Goal: Information Seeking & Learning: Learn about a topic

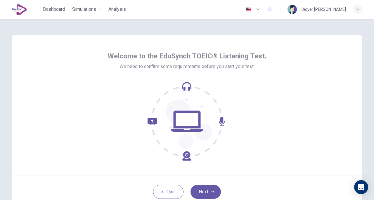
click at [205, 189] on button "Next" at bounding box center [206, 192] width 30 height 14
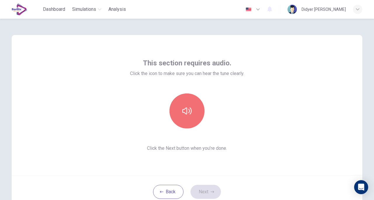
click at [190, 102] on button "button" at bounding box center [186, 111] width 35 height 35
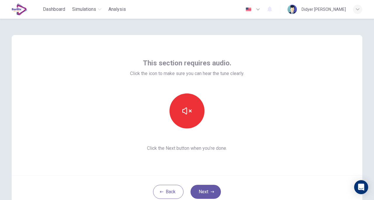
click at [203, 186] on button "Next" at bounding box center [206, 192] width 30 height 14
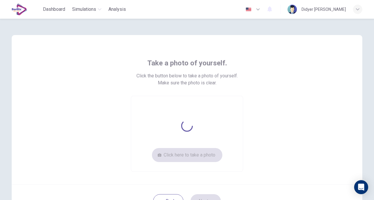
scroll to position [14, 0]
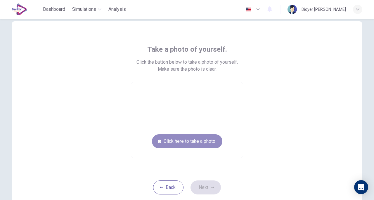
click at [199, 137] on button "Click here to take a photo" at bounding box center [187, 141] width 70 height 14
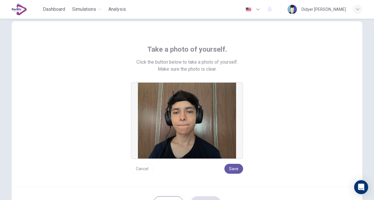
click at [199, 137] on img at bounding box center [187, 121] width 98 height 76
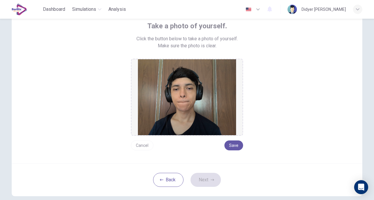
scroll to position [37, 0]
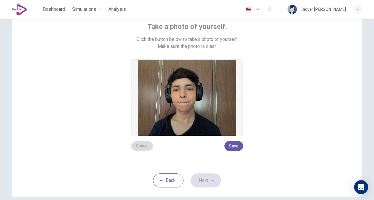
click at [135, 144] on button "Cancel" at bounding box center [142, 146] width 23 height 10
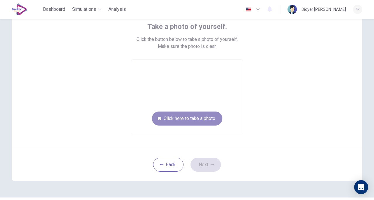
click at [190, 114] on button "Click here to take a photo" at bounding box center [187, 119] width 70 height 14
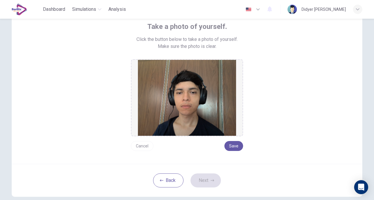
click at [140, 143] on button "Cancel" at bounding box center [142, 146] width 23 height 10
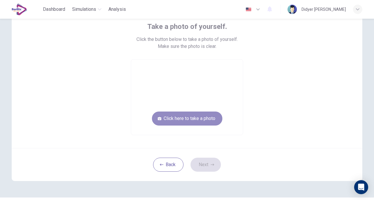
click at [190, 120] on button "Click here to take a photo" at bounding box center [187, 119] width 70 height 14
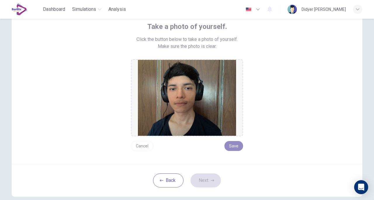
click at [235, 149] on button "Save" at bounding box center [233, 146] width 19 height 10
click at [212, 181] on icon "button" at bounding box center [213, 181] width 4 height 4
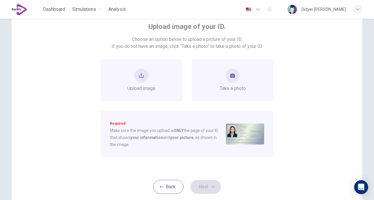
click at [229, 87] on span "Take a photo" at bounding box center [233, 88] width 26 height 7
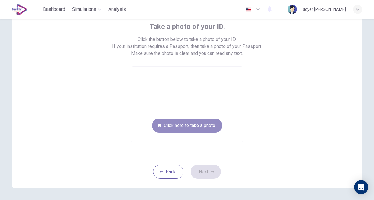
click at [185, 122] on button "Click here to take a photo" at bounding box center [187, 126] width 70 height 14
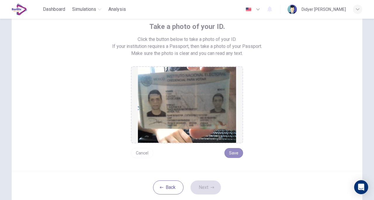
click at [236, 152] on button "Save" at bounding box center [233, 153] width 19 height 10
click at [234, 155] on button "Save" at bounding box center [233, 153] width 19 height 10
click at [208, 187] on button "Next" at bounding box center [206, 188] width 30 height 14
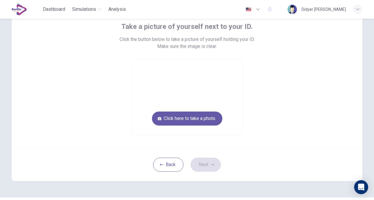
click at [197, 116] on button "Click here to take a photo" at bounding box center [187, 119] width 70 height 14
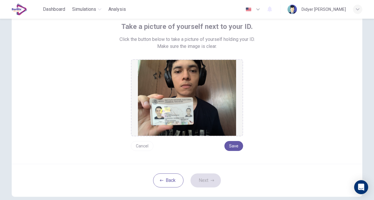
click at [233, 145] on button "Save" at bounding box center [233, 146] width 19 height 10
click at [202, 182] on button "Next" at bounding box center [206, 181] width 30 height 14
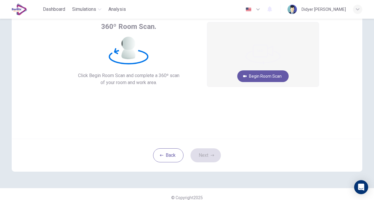
click at [263, 75] on button "Begin Room Scan" at bounding box center [262, 76] width 51 height 12
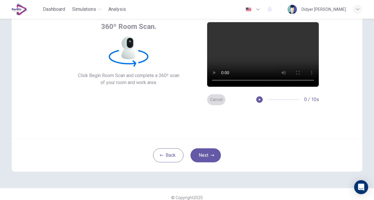
click at [219, 103] on button "Cancel" at bounding box center [216, 99] width 19 height 11
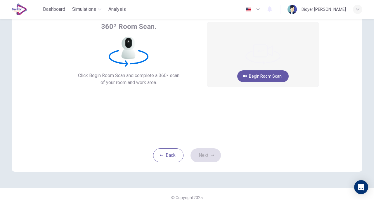
click at [257, 77] on button "Begin Room Scan" at bounding box center [262, 76] width 51 height 12
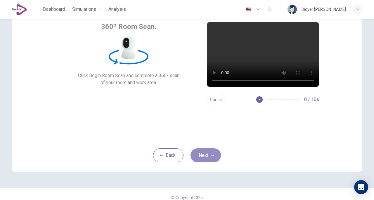
click at [209, 154] on button "Next" at bounding box center [206, 155] width 30 height 14
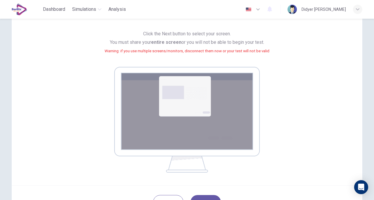
scroll to position [103, 0]
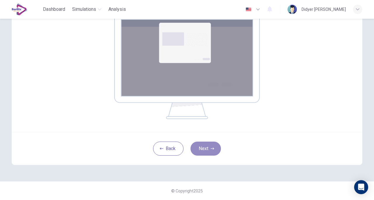
click at [210, 146] on button "Next" at bounding box center [206, 149] width 30 height 14
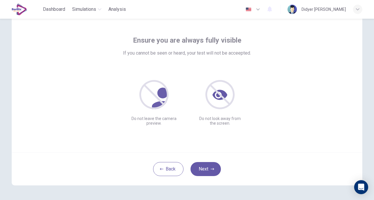
scroll to position [14, 0]
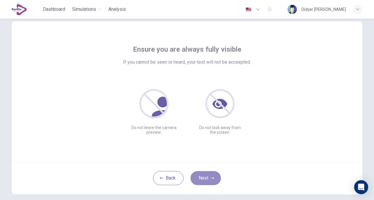
click at [207, 172] on button "Next" at bounding box center [206, 178] width 30 height 14
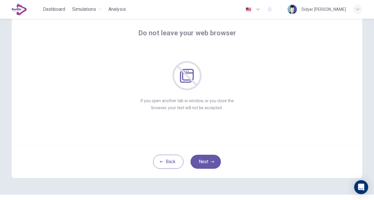
scroll to position [43, 0]
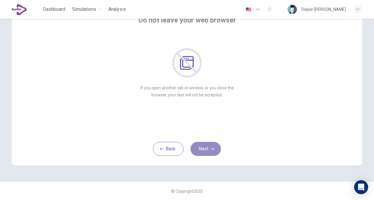
click at [204, 149] on button "Next" at bounding box center [206, 149] width 30 height 14
click at [203, 150] on button "Next" at bounding box center [206, 149] width 30 height 14
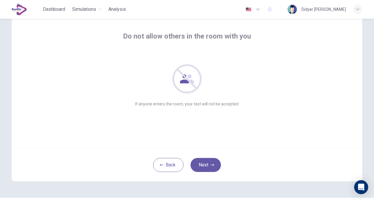
scroll to position [14, 0]
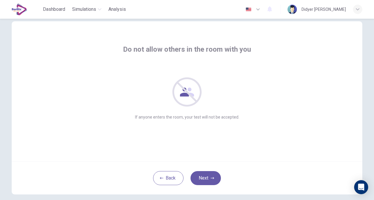
click at [205, 175] on button "Next" at bounding box center [206, 178] width 30 height 14
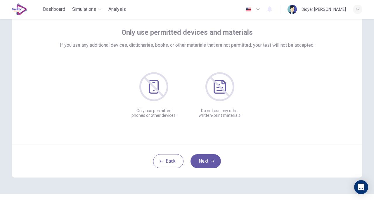
scroll to position [43, 0]
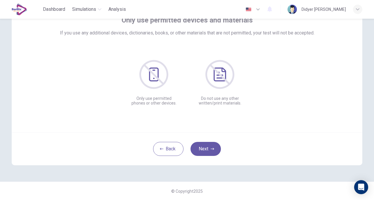
click at [212, 148] on icon "button" at bounding box center [213, 149] width 4 height 4
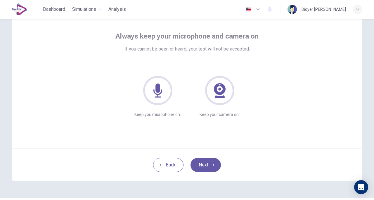
scroll to position [14, 0]
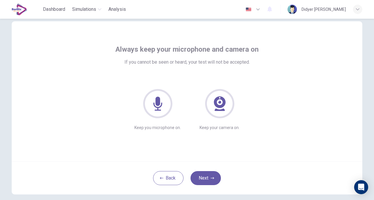
click at [211, 172] on button "Next" at bounding box center [206, 178] width 30 height 14
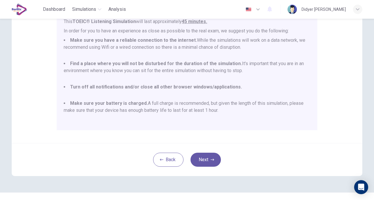
scroll to position [124, 0]
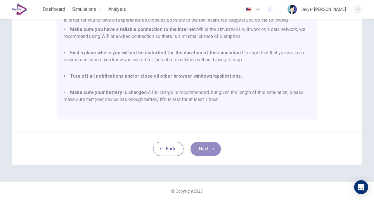
click at [208, 151] on button "Next" at bounding box center [206, 149] width 30 height 14
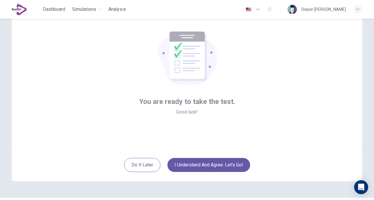
scroll to position [43, 0]
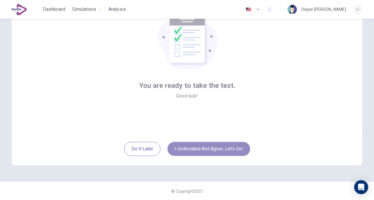
click at [199, 151] on button "I understand and agree. Let’s go!" at bounding box center [208, 149] width 83 height 14
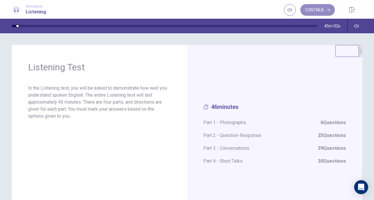
click at [320, 9] on button "Continue" at bounding box center [317, 10] width 34 height 12
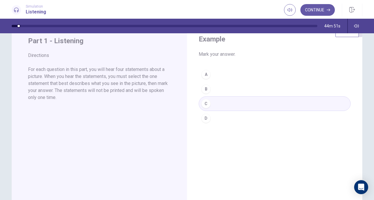
scroll to position [29, 0]
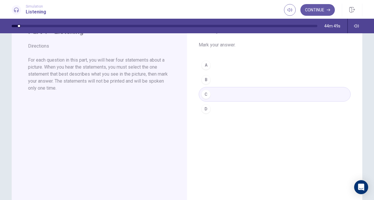
click at [222, 109] on div "A B C D" at bounding box center [275, 87] width 152 height 58
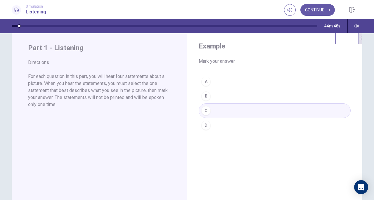
scroll to position [0, 0]
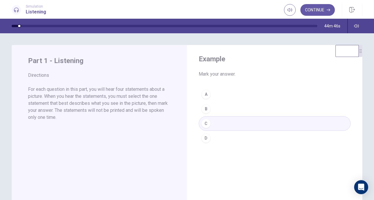
click at [329, 7] on button "Continue" at bounding box center [317, 10] width 34 height 12
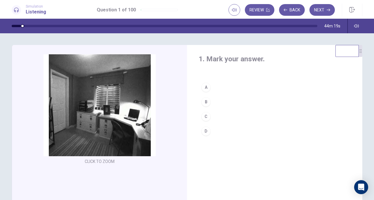
click at [289, 7] on button "Back" at bounding box center [292, 10] width 26 height 12
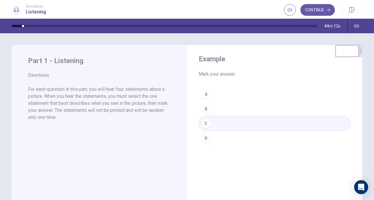
click at [329, 7] on button "Continue" at bounding box center [317, 10] width 34 height 12
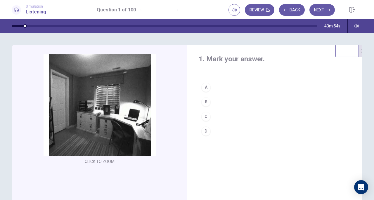
click at [221, 103] on button "B" at bounding box center [275, 102] width 152 height 15
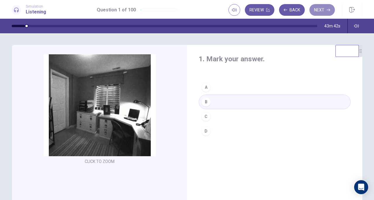
click at [317, 13] on button "Next" at bounding box center [321, 10] width 25 height 12
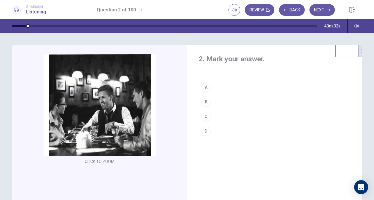
click at [227, 87] on button "A" at bounding box center [275, 87] width 152 height 15
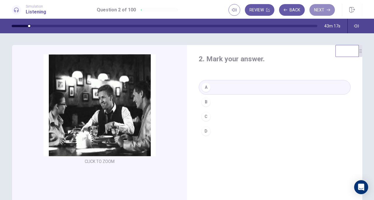
click at [319, 9] on button "Next" at bounding box center [321, 10] width 25 height 12
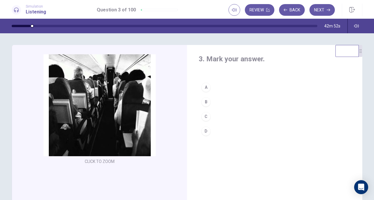
click at [222, 130] on button "D" at bounding box center [275, 131] width 152 height 15
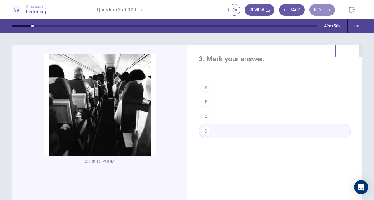
click at [321, 11] on button "Next" at bounding box center [321, 10] width 25 height 12
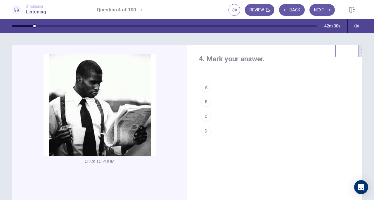
click at [216, 118] on button "C" at bounding box center [275, 116] width 152 height 15
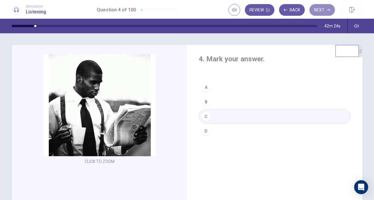
click at [319, 13] on button "Next" at bounding box center [321, 10] width 25 height 12
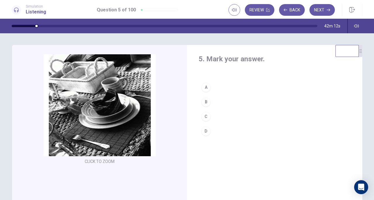
click at [224, 87] on button "A" at bounding box center [275, 87] width 152 height 15
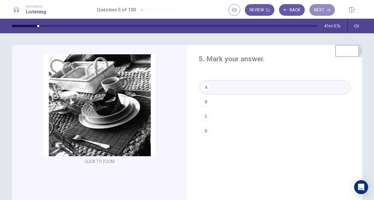
click at [326, 12] on button "Next" at bounding box center [321, 10] width 25 height 12
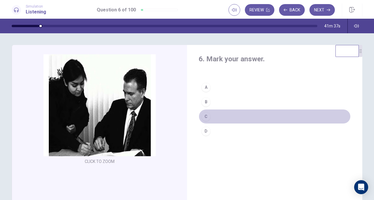
click at [216, 116] on button "C" at bounding box center [275, 116] width 152 height 15
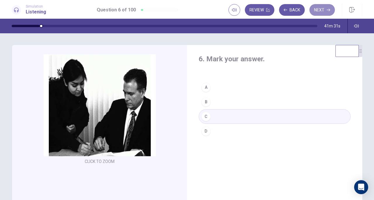
click at [319, 6] on button "Next" at bounding box center [321, 10] width 25 height 12
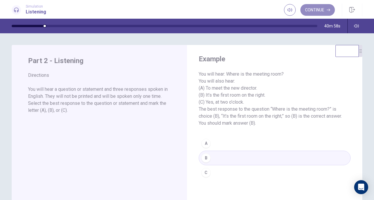
click at [326, 7] on button "Continue" at bounding box center [317, 10] width 34 height 12
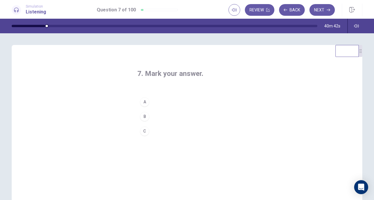
click at [154, 129] on button "C" at bounding box center [186, 131] width 99 height 15
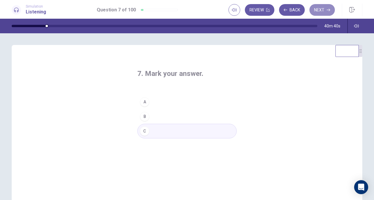
click at [319, 8] on button "Next" at bounding box center [321, 10] width 25 height 12
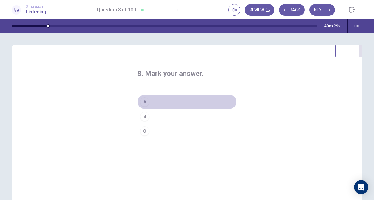
click at [154, 103] on button "A" at bounding box center [186, 102] width 99 height 15
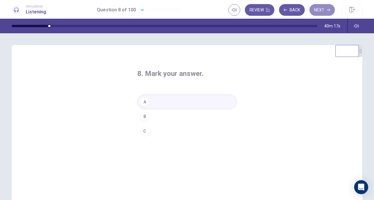
click at [315, 11] on button "Next" at bounding box center [321, 10] width 25 height 12
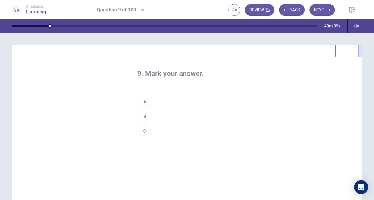
click at [158, 102] on button "A" at bounding box center [186, 102] width 99 height 15
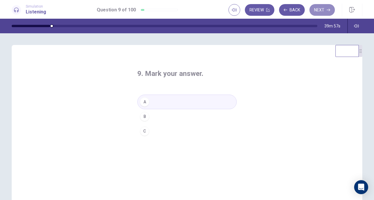
click at [321, 13] on button "Next" at bounding box center [321, 10] width 25 height 12
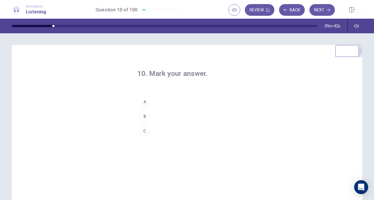
click at [155, 117] on button "B" at bounding box center [186, 116] width 99 height 15
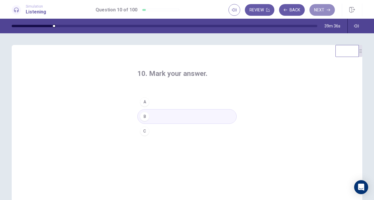
click at [326, 8] on button "Next" at bounding box center [321, 10] width 25 height 12
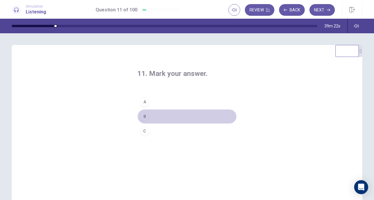
click at [160, 117] on button "B" at bounding box center [186, 116] width 99 height 15
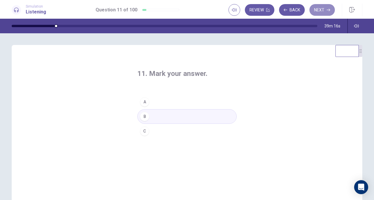
click at [322, 11] on button "Next" at bounding box center [321, 10] width 25 height 12
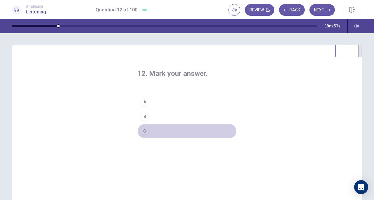
click at [153, 129] on button "C" at bounding box center [186, 131] width 99 height 15
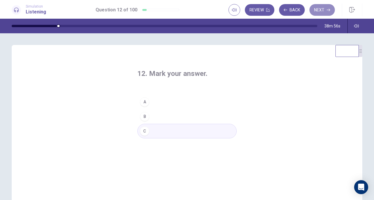
click at [324, 6] on button "Next" at bounding box center [321, 10] width 25 height 12
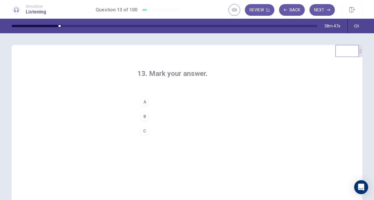
click at [158, 100] on button "A" at bounding box center [186, 102] width 99 height 15
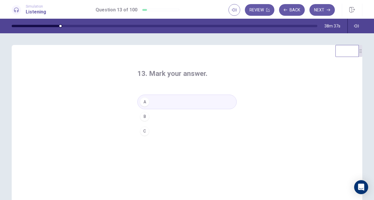
click at [318, 9] on button "Next" at bounding box center [321, 10] width 25 height 12
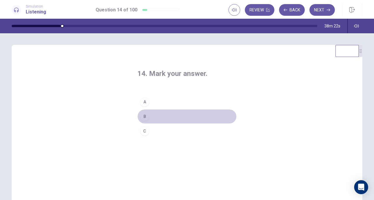
click at [161, 117] on button "B" at bounding box center [186, 116] width 99 height 15
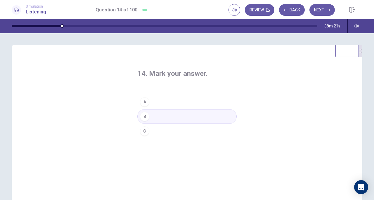
click at [157, 130] on button "C" at bounding box center [186, 131] width 99 height 15
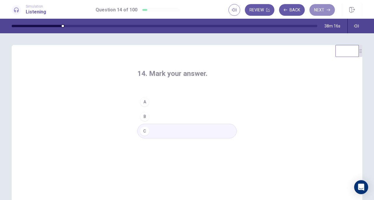
click at [319, 9] on button "Next" at bounding box center [321, 10] width 25 height 12
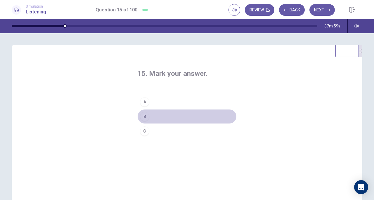
click at [158, 117] on button "B" at bounding box center [186, 116] width 99 height 15
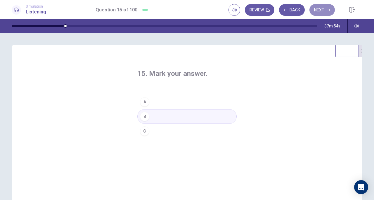
click at [323, 8] on button "Next" at bounding box center [321, 10] width 25 height 12
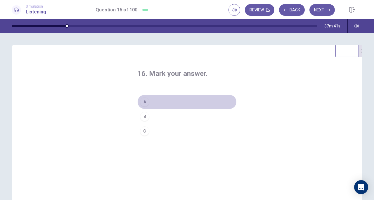
click at [159, 102] on button "A" at bounding box center [186, 102] width 99 height 15
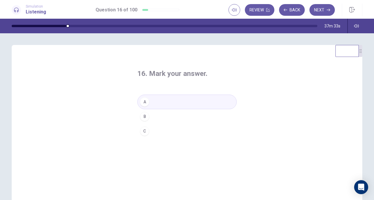
click at [321, 11] on button "Next" at bounding box center [321, 10] width 25 height 12
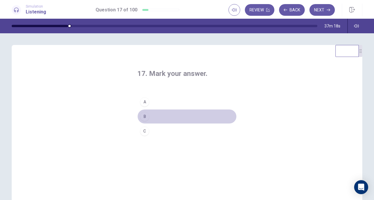
click at [157, 115] on button "B" at bounding box center [186, 116] width 99 height 15
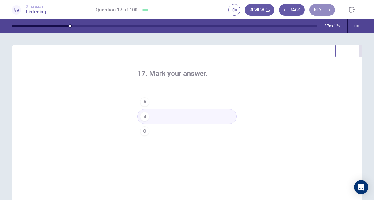
click at [324, 8] on button "Next" at bounding box center [321, 10] width 25 height 12
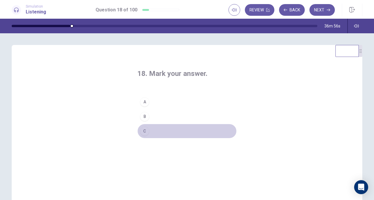
click at [154, 130] on button "C" at bounding box center [186, 131] width 99 height 15
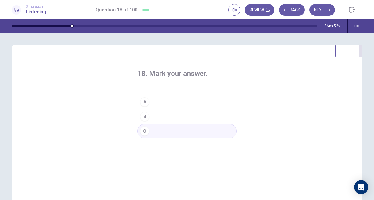
click at [321, 9] on button "Next" at bounding box center [321, 10] width 25 height 12
click at [153, 129] on button "C" at bounding box center [186, 131] width 99 height 15
click at [323, 8] on button "Next" at bounding box center [321, 10] width 25 height 12
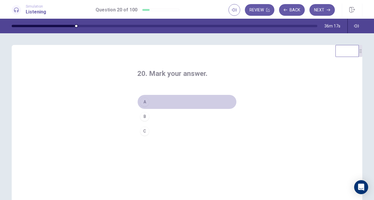
click at [157, 102] on button "A" at bounding box center [186, 102] width 99 height 15
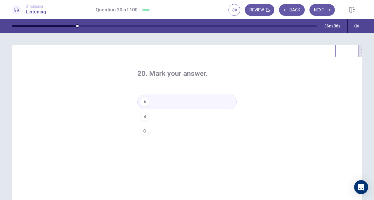
click at [320, 13] on button "Next" at bounding box center [321, 10] width 25 height 12
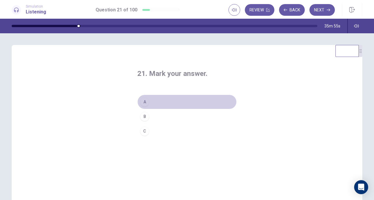
click at [160, 100] on button "A" at bounding box center [186, 102] width 99 height 15
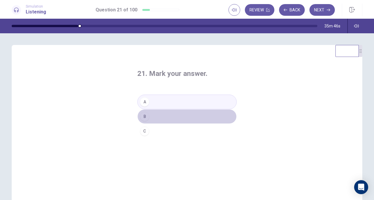
click at [158, 117] on button "B" at bounding box center [186, 116] width 99 height 15
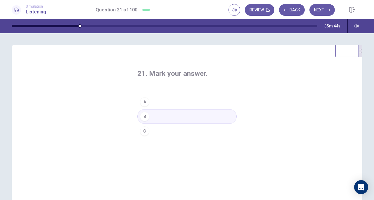
click at [157, 104] on button "A" at bounding box center [186, 102] width 99 height 15
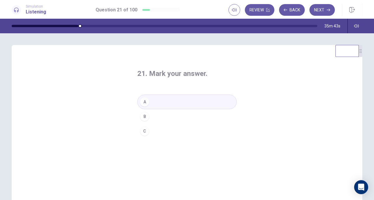
click at [330, 10] on button "Next" at bounding box center [321, 10] width 25 height 12
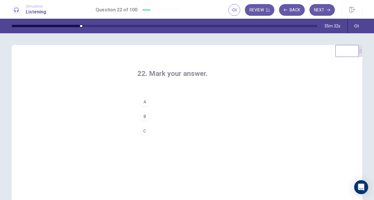
click at [158, 117] on button "B" at bounding box center [186, 116] width 99 height 15
click at [318, 7] on button "Next" at bounding box center [321, 10] width 25 height 12
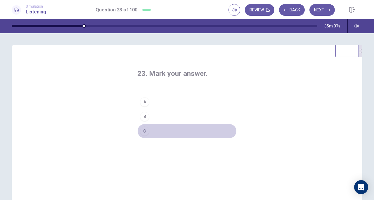
click at [154, 128] on button "C" at bounding box center [186, 131] width 99 height 15
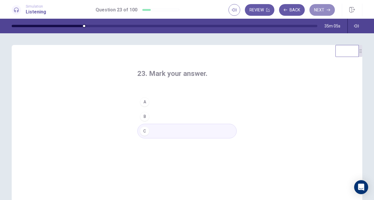
click at [324, 6] on button "Next" at bounding box center [321, 10] width 25 height 12
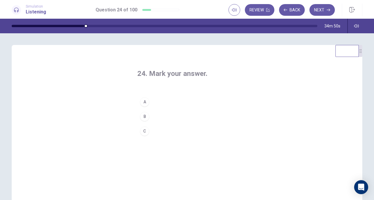
click at [148, 115] on button "B" at bounding box center [186, 116] width 99 height 15
click at [319, 11] on button "Next" at bounding box center [321, 10] width 25 height 12
click at [161, 101] on button "A" at bounding box center [186, 102] width 99 height 15
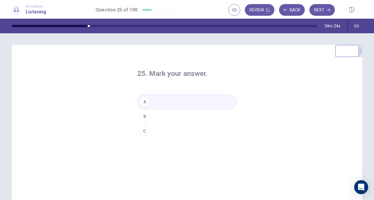
click at [322, 11] on button "Next" at bounding box center [321, 10] width 25 height 12
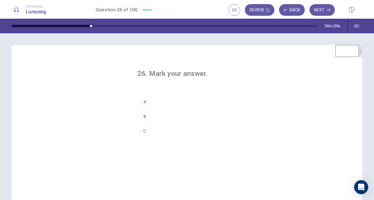
click at [157, 130] on button "C" at bounding box center [186, 131] width 99 height 15
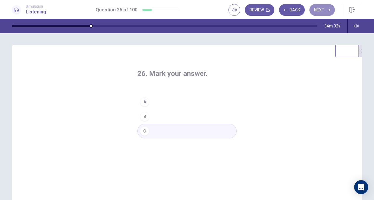
click at [321, 12] on button "Next" at bounding box center [321, 10] width 25 height 12
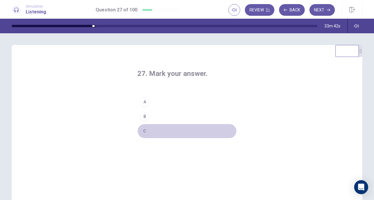
click at [148, 130] on button "C" at bounding box center [186, 131] width 99 height 15
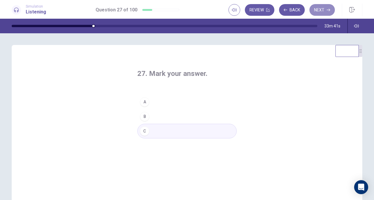
click at [323, 11] on button "Next" at bounding box center [321, 10] width 25 height 12
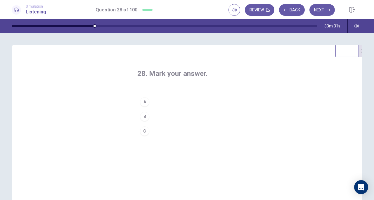
click at [159, 102] on button "A" at bounding box center [186, 102] width 99 height 15
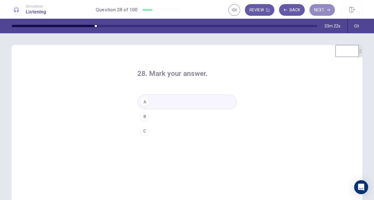
click at [317, 8] on button "Next" at bounding box center [321, 10] width 25 height 12
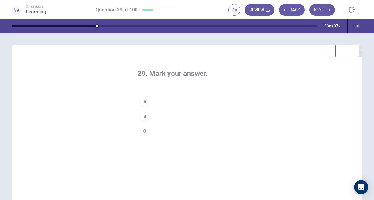
click at [157, 117] on button "B" at bounding box center [186, 116] width 99 height 15
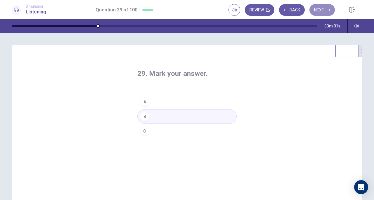
click at [317, 12] on button "Next" at bounding box center [321, 10] width 25 height 12
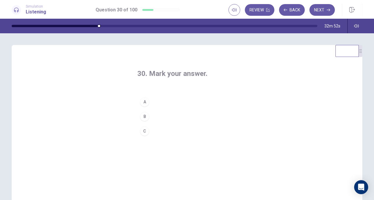
click at [149, 103] on button "A" at bounding box center [186, 102] width 99 height 15
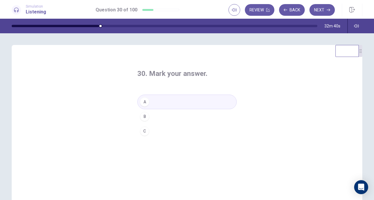
click at [318, 9] on button "Next" at bounding box center [321, 10] width 25 height 12
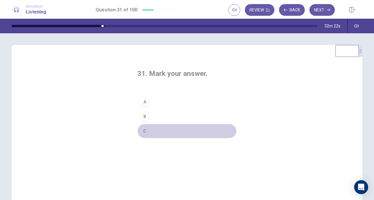
click at [154, 130] on button "C" at bounding box center [186, 131] width 99 height 15
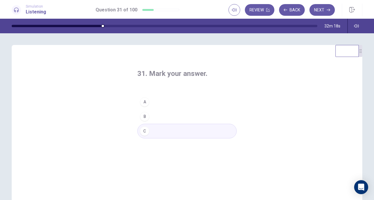
click at [320, 8] on button "Next" at bounding box center [321, 10] width 25 height 12
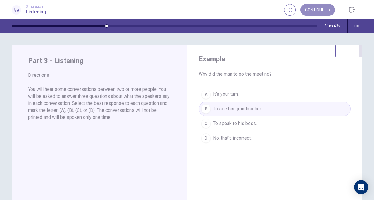
click at [318, 10] on button "Continue" at bounding box center [317, 10] width 34 height 12
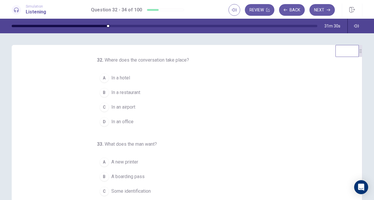
click at [129, 107] on span "In an airport" at bounding box center [123, 107] width 24 height 7
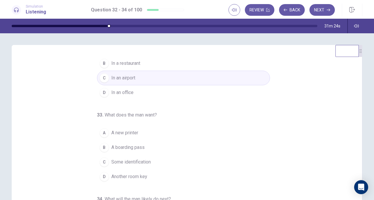
scroll to position [58, 0]
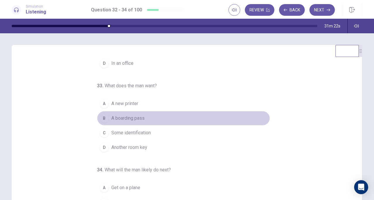
click at [149, 116] on button "B A boarding pass" at bounding box center [183, 118] width 173 height 15
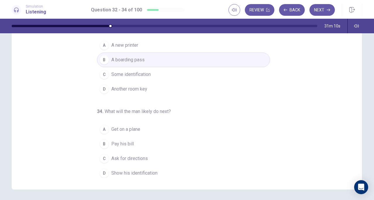
click at [143, 172] on span "Show his identification" at bounding box center [134, 173] width 46 height 7
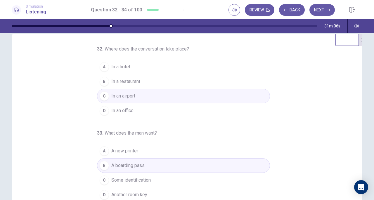
scroll to position [0, 0]
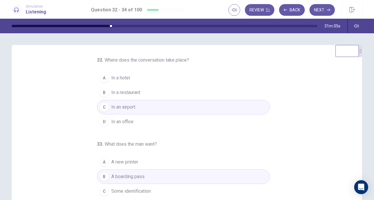
click at [315, 10] on button "Next" at bounding box center [321, 10] width 25 height 12
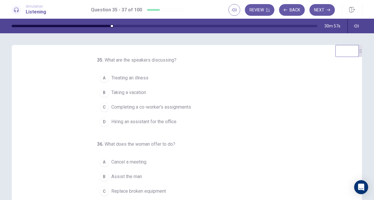
click at [293, 11] on button "Back" at bounding box center [292, 10] width 26 height 12
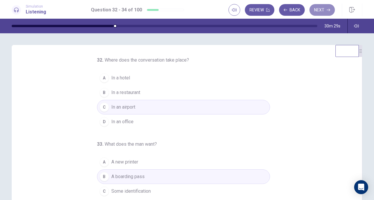
click at [314, 8] on button "Next" at bounding box center [321, 10] width 25 height 12
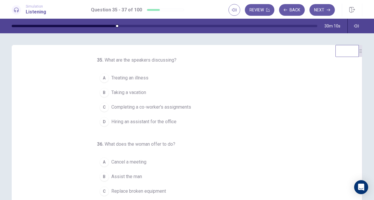
click at [182, 108] on span "Completing a co-worker's assignments" at bounding box center [151, 107] width 80 height 7
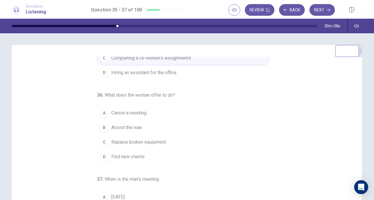
scroll to position [58, 0]
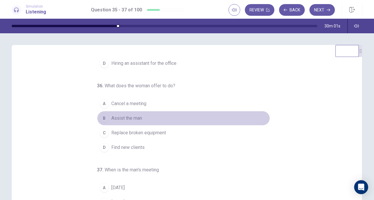
click at [134, 120] on span "Assist the man" at bounding box center [126, 118] width 31 height 7
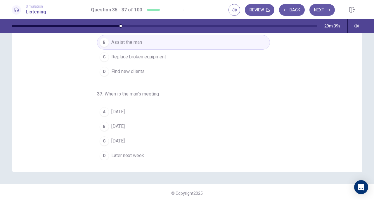
scroll to position [78, 0]
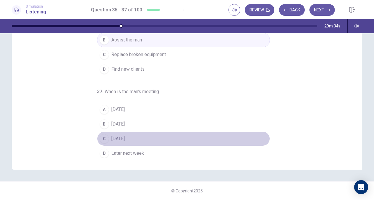
click at [138, 138] on button "C Next Monday" at bounding box center [183, 139] width 173 height 15
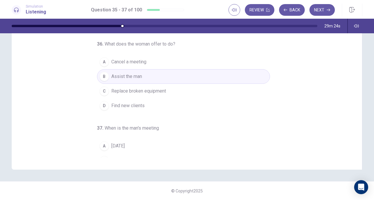
scroll to position [0, 0]
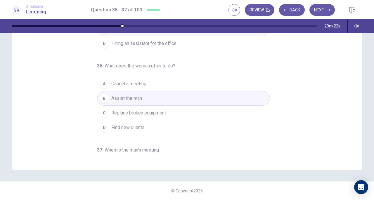
click at [320, 8] on button "Next" at bounding box center [321, 10] width 25 height 12
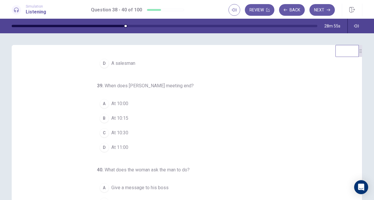
click at [124, 129] on span "At 10:30" at bounding box center [119, 132] width 17 height 7
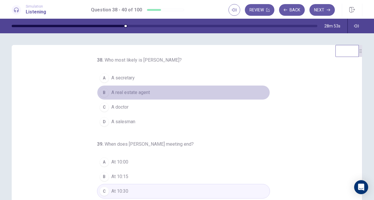
click at [136, 90] on span "A real estate agent" at bounding box center [130, 92] width 39 height 7
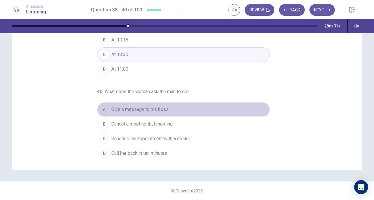
click at [142, 106] on span "Give a message to his boss" at bounding box center [139, 109] width 57 height 7
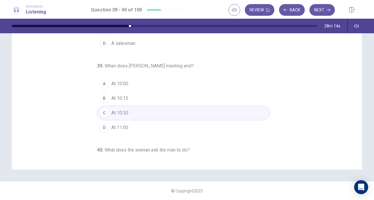
click at [321, 10] on button "Next" at bounding box center [321, 10] width 25 height 12
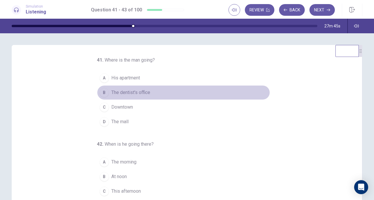
click at [144, 94] on span "The dentist's office" at bounding box center [130, 92] width 39 height 7
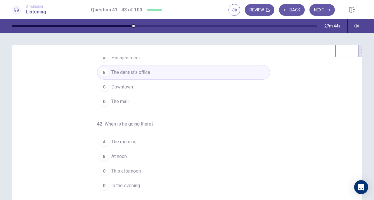
scroll to position [29, 0]
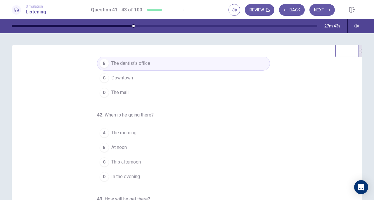
click at [144, 160] on button "C This afternoon" at bounding box center [183, 162] width 173 height 15
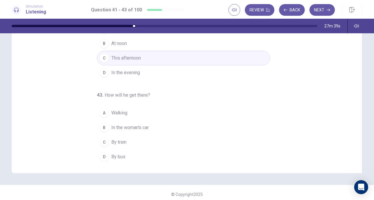
scroll to position [78, 0]
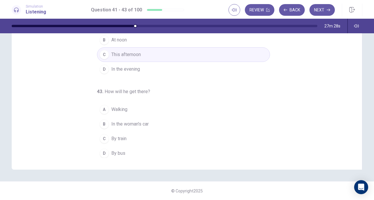
click at [134, 156] on button "D By bus" at bounding box center [183, 153] width 173 height 15
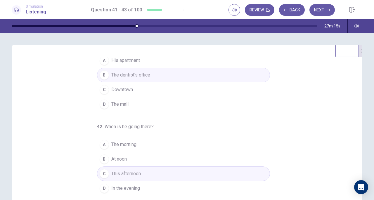
scroll to position [0, 0]
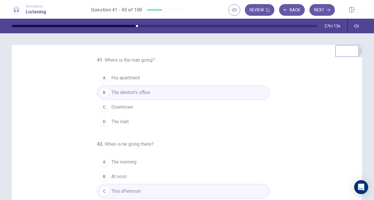
click at [321, 10] on button "Next" at bounding box center [321, 10] width 25 height 12
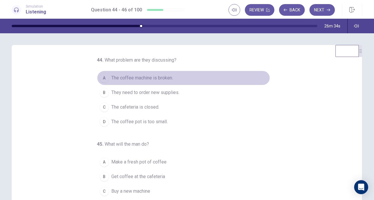
click at [155, 78] on span "The coffee machine is broken." at bounding box center [142, 78] width 62 height 7
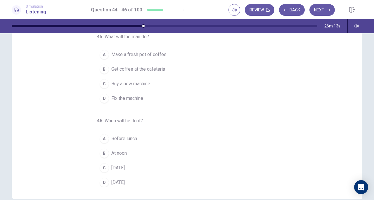
scroll to position [58, 0]
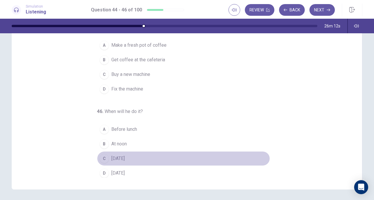
click at [125, 158] on span "On Sunday" at bounding box center [117, 158] width 13 height 7
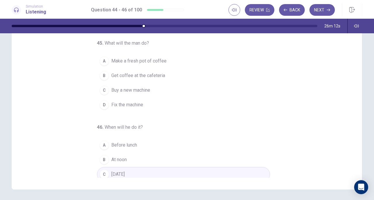
scroll to position [29, 0]
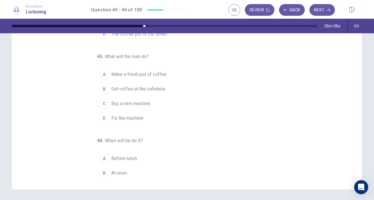
click at [129, 104] on span "Buy a new machine" at bounding box center [130, 103] width 39 height 7
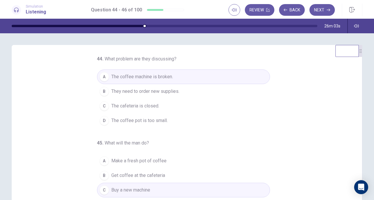
scroll to position [0, 0]
click at [317, 13] on button "Next" at bounding box center [321, 10] width 25 height 12
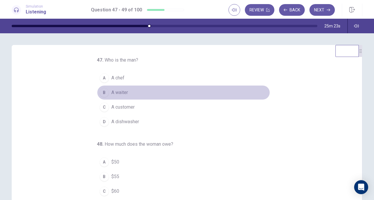
click at [137, 94] on button "B A waiter" at bounding box center [183, 92] width 173 height 15
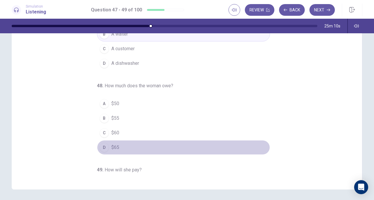
click at [133, 144] on button "D $65" at bounding box center [183, 147] width 173 height 15
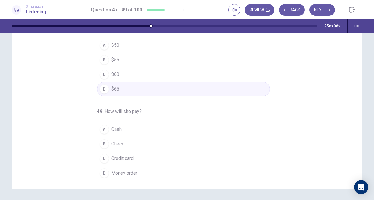
scroll to position [78, 0]
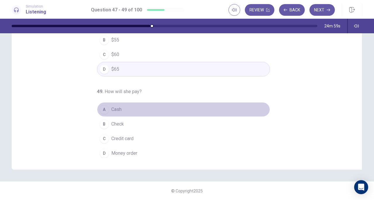
click at [127, 108] on button "A Cash" at bounding box center [183, 109] width 173 height 15
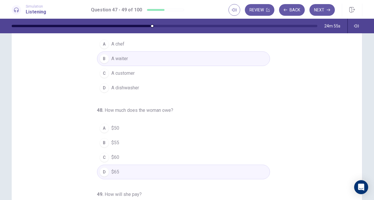
scroll to position [0, 0]
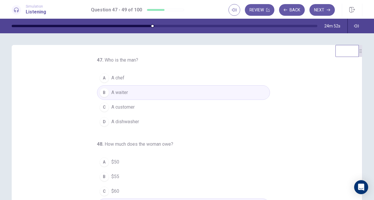
click at [324, 11] on button "Next" at bounding box center [321, 10] width 25 height 12
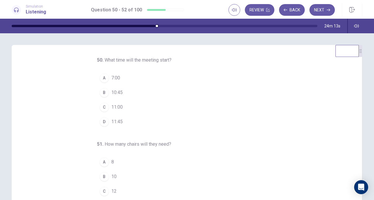
click at [121, 108] on button "C 11:00" at bounding box center [183, 107] width 173 height 15
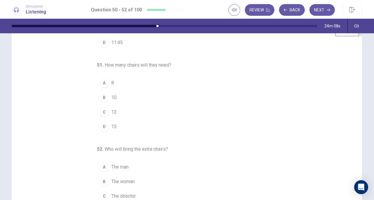
scroll to position [29, 0]
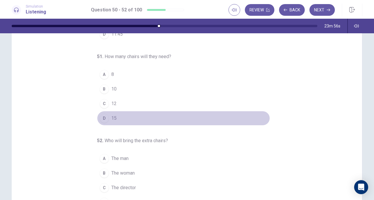
click at [122, 119] on button "D 15" at bounding box center [183, 118] width 173 height 15
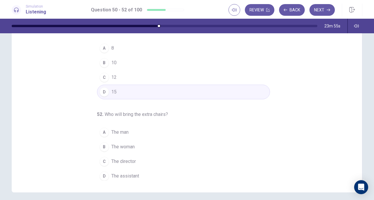
scroll to position [78, 0]
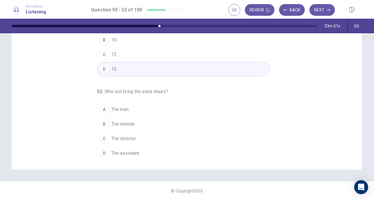
click at [119, 151] on span "The assistant" at bounding box center [125, 153] width 28 height 7
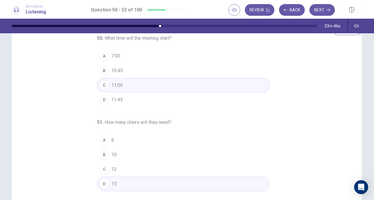
scroll to position [0, 0]
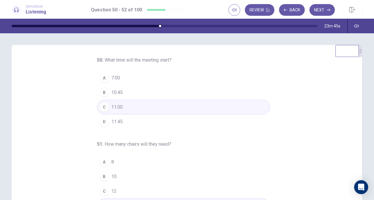
click at [327, 8] on button "Next" at bounding box center [321, 10] width 25 height 12
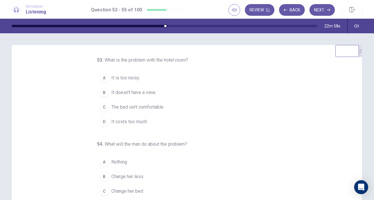
click at [141, 91] on span "It doesn’t have a view." at bounding box center [133, 92] width 45 height 7
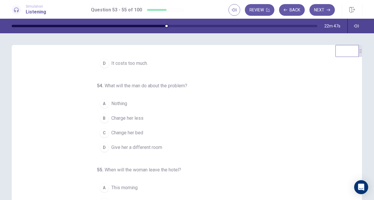
scroll to position [58, 0]
click at [131, 103] on button "A Nothing" at bounding box center [183, 103] width 173 height 15
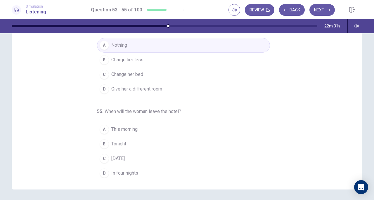
click at [146, 63] on button "B Charge her less" at bounding box center [183, 60] width 173 height 15
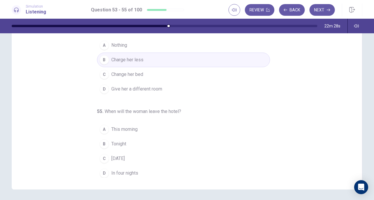
click at [134, 157] on button "C Tomorrow" at bounding box center [183, 158] width 173 height 15
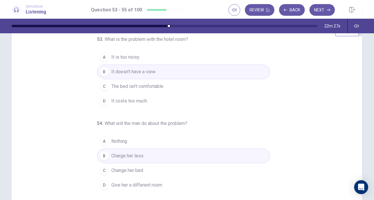
scroll to position [0, 0]
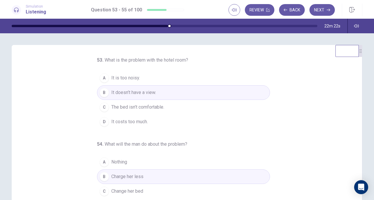
click at [138, 81] on button "A It is too noisy." at bounding box center [183, 78] width 173 height 15
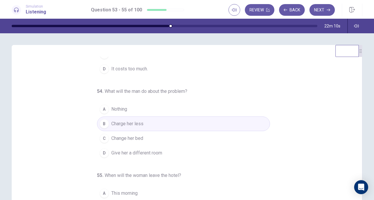
scroll to position [58, 0]
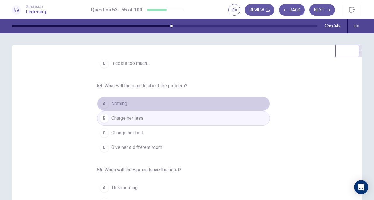
click at [115, 100] on span "Nothing" at bounding box center [119, 103] width 16 height 7
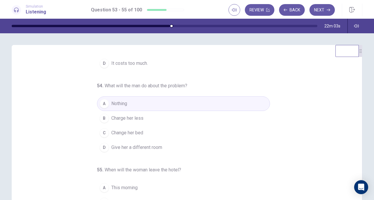
click at [142, 118] on button "B Charge her less" at bounding box center [183, 118] width 173 height 15
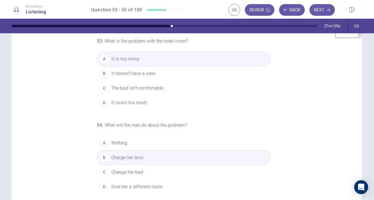
scroll to position [0, 0]
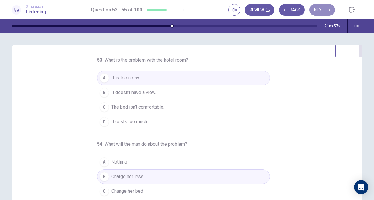
click at [321, 11] on button "Next" at bounding box center [321, 10] width 25 height 12
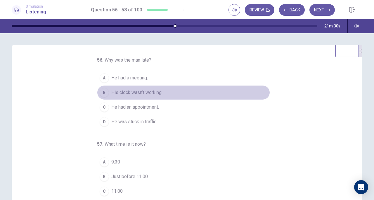
click at [151, 94] on span "His clock wasn’t working." at bounding box center [136, 92] width 51 height 7
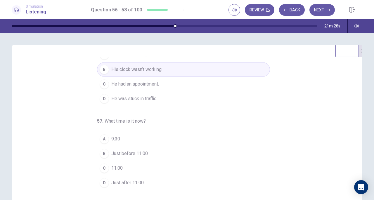
scroll to position [58, 0]
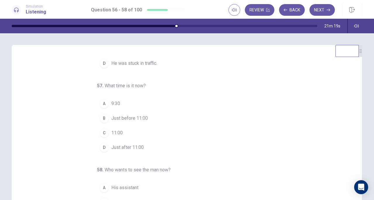
click at [161, 120] on button "B Just before 11:00" at bounding box center [183, 118] width 173 height 15
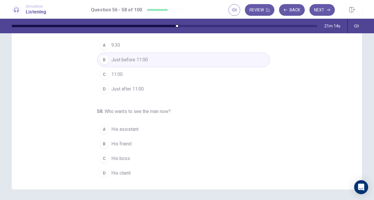
click at [133, 170] on button "D His client" at bounding box center [183, 173] width 173 height 15
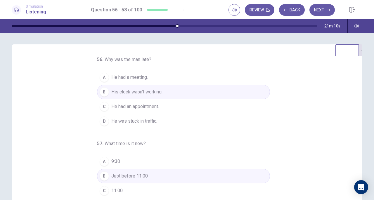
scroll to position [0, 0]
click at [322, 9] on button "Next" at bounding box center [321, 10] width 25 height 12
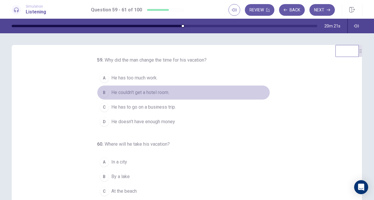
click at [147, 96] on span "He couldn’t get a hotel room." at bounding box center [140, 92] width 58 height 7
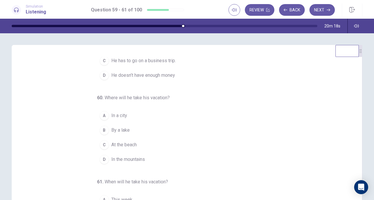
scroll to position [58, 0]
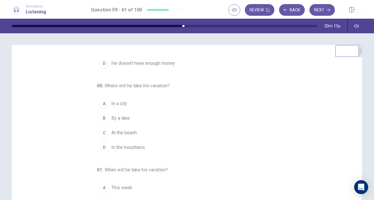
click at [129, 136] on span "At the beach" at bounding box center [123, 132] width 25 height 7
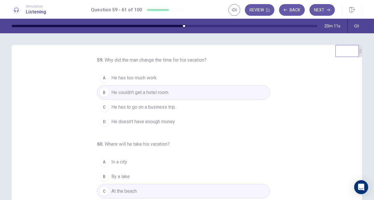
scroll to position [65, 0]
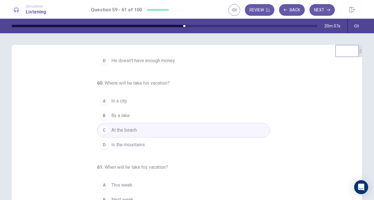
click at [148, 147] on button "D In the mountains" at bounding box center [183, 145] width 173 height 15
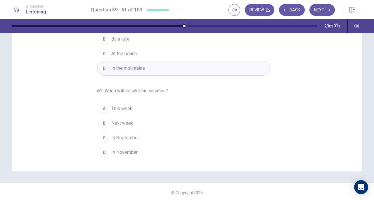
scroll to position [78, 0]
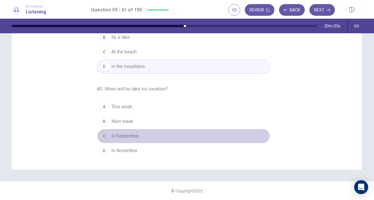
click at [151, 134] on button "C In September" at bounding box center [183, 136] width 173 height 15
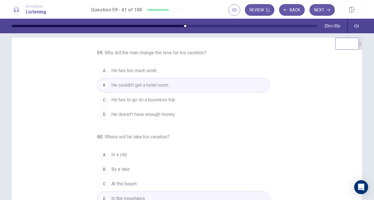
scroll to position [0, 0]
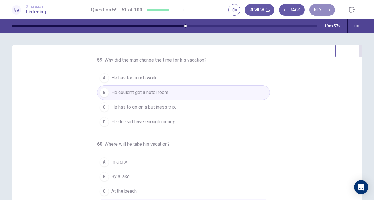
click at [316, 9] on button "Next" at bounding box center [321, 10] width 25 height 12
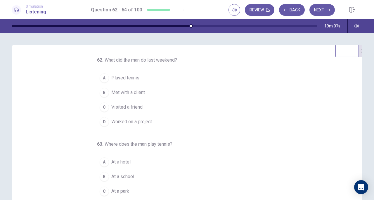
click at [146, 118] on span "Worked on a project" at bounding box center [131, 121] width 41 height 7
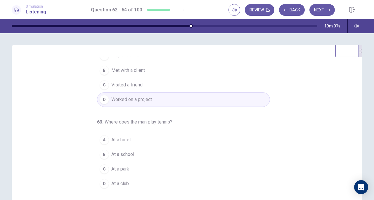
scroll to position [58, 0]
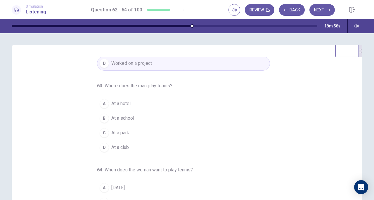
click at [123, 103] on span "At a hotel" at bounding box center [120, 103] width 19 height 7
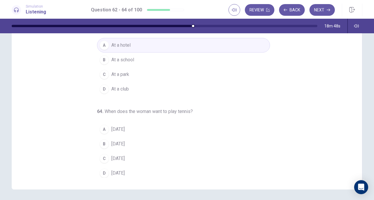
scroll to position [78, 0]
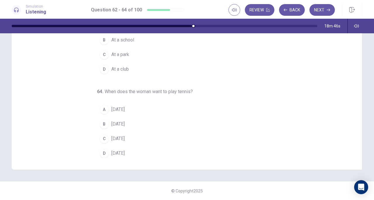
click at [120, 150] on span "Saturday" at bounding box center [117, 153] width 13 height 7
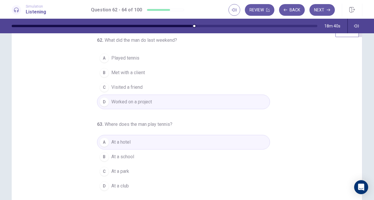
scroll to position [0, 0]
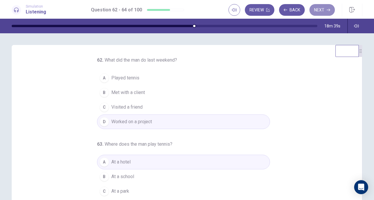
click at [318, 10] on button "Next" at bounding box center [321, 10] width 25 height 12
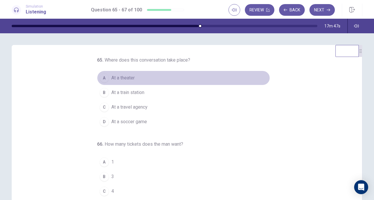
click at [157, 77] on button "A At a theater" at bounding box center [183, 78] width 173 height 15
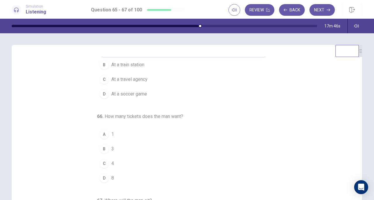
scroll to position [58, 0]
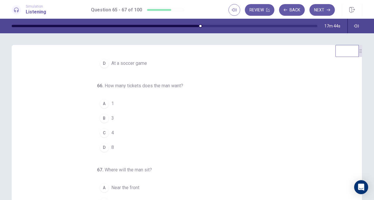
click at [128, 118] on button "B 3" at bounding box center [183, 118] width 173 height 15
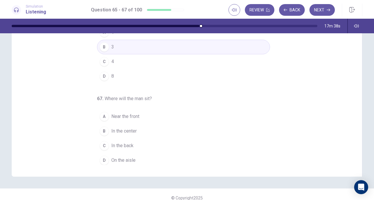
scroll to position [78, 0]
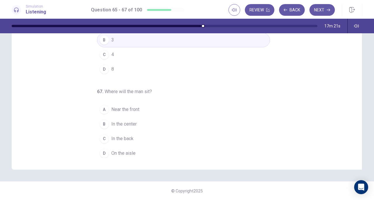
click at [128, 122] on span "In the center" at bounding box center [123, 124] width 25 height 7
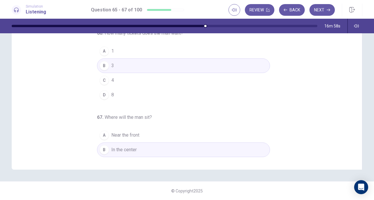
scroll to position [0, 0]
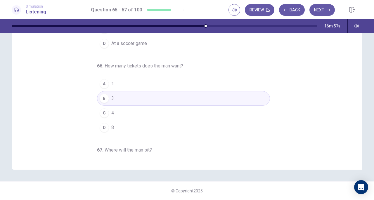
click at [323, 8] on button "Next" at bounding box center [321, 10] width 25 height 12
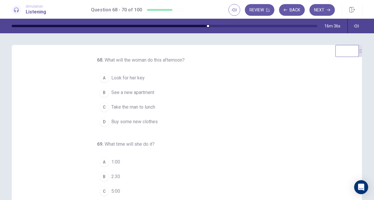
click at [148, 94] on span "See a new apartment" at bounding box center [132, 92] width 43 height 7
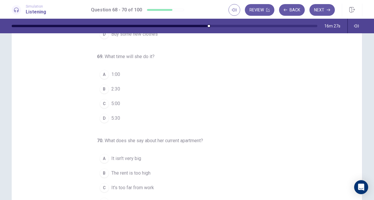
scroll to position [58, 0]
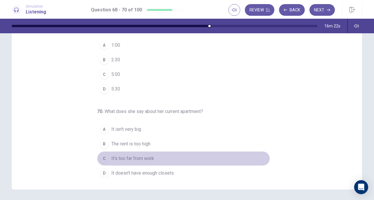
click at [149, 158] on span "It's too far from work" at bounding box center [132, 158] width 43 height 7
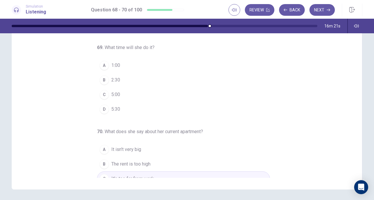
scroll to position [29, 0]
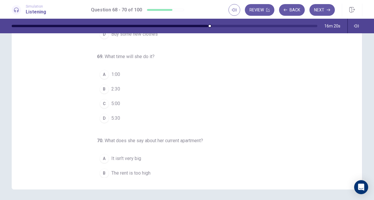
click at [129, 87] on button "B 2:30" at bounding box center [183, 89] width 173 height 15
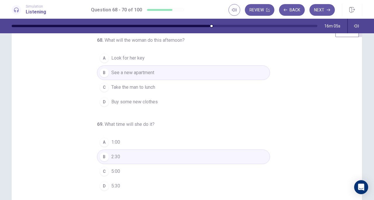
scroll to position [0, 0]
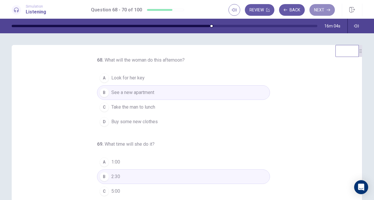
click at [325, 10] on button "Next" at bounding box center [321, 10] width 25 height 12
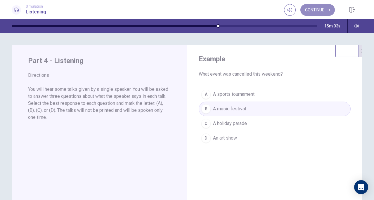
click at [312, 6] on button "Continue" at bounding box center [317, 10] width 34 height 12
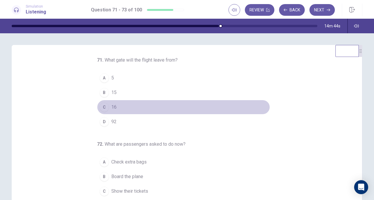
click at [120, 105] on button "C 16" at bounding box center [183, 107] width 173 height 15
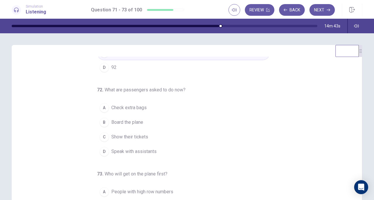
scroll to position [58, 0]
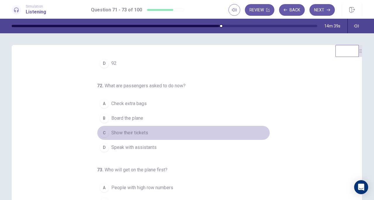
click at [147, 132] on button "C Show their tickets" at bounding box center [183, 133] width 173 height 15
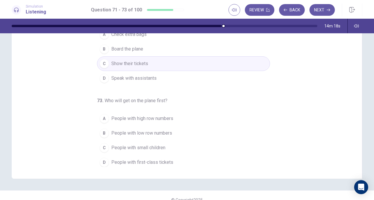
scroll to position [78, 0]
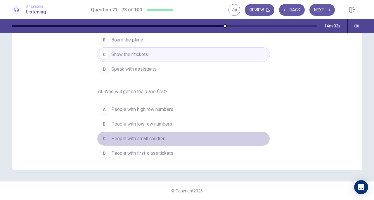
click at [162, 139] on span "People with small children" at bounding box center [138, 138] width 54 height 7
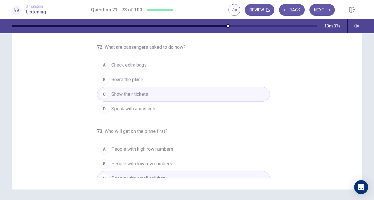
scroll to position [29, 0]
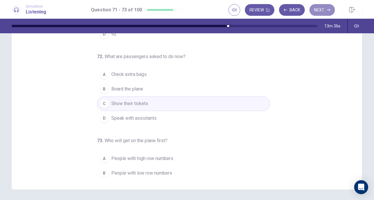
click at [319, 11] on button "Next" at bounding box center [321, 10] width 25 height 12
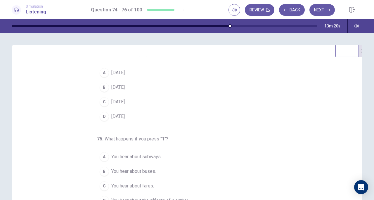
scroll to position [0, 0]
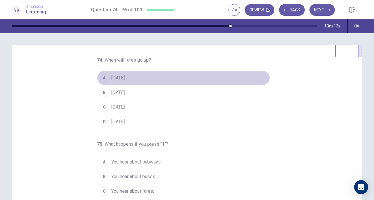
click at [125, 79] on span "September 1" at bounding box center [117, 78] width 13 height 7
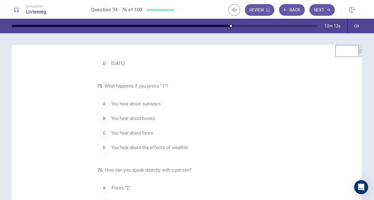
scroll to position [58, 0]
click at [161, 118] on button "B You hear about buses." at bounding box center [183, 118] width 173 height 15
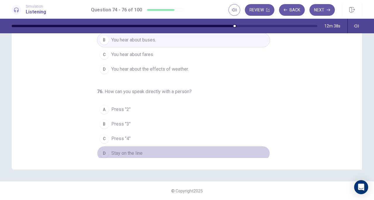
click at [140, 151] on button "D Stay on the line" at bounding box center [183, 153] width 173 height 15
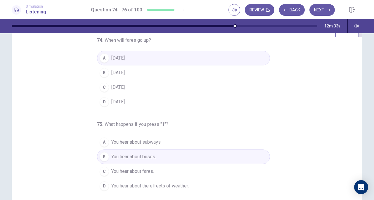
scroll to position [0, 0]
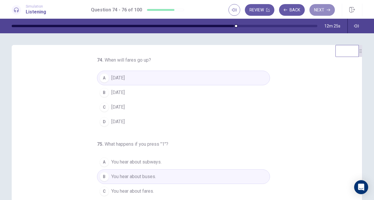
click at [321, 12] on button "Next" at bounding box center [321, 10] width 25 height 12
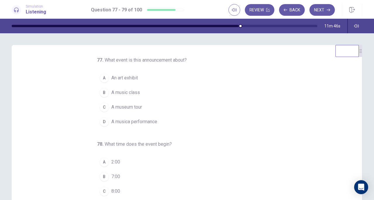
click at [155, 121] on span "A musica performance" at bounding box center [134, 121] width 46 height 7
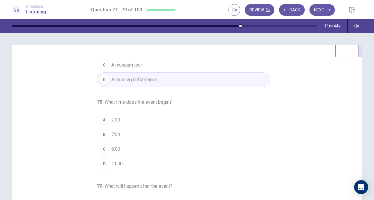
scroll to position [58, 0]
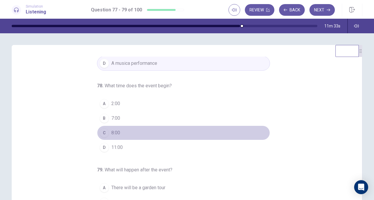
click at [129, 129] on button "C 8:00" at bounding box center [183, 133] width 173 height 15
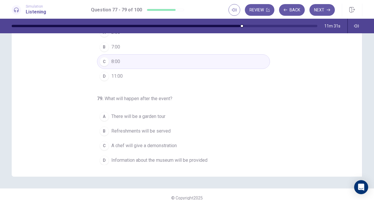
scroll to position [78, 0]
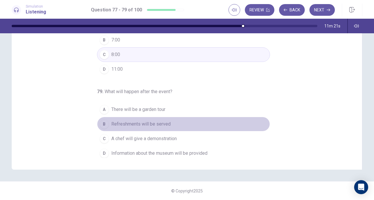
click at [136, 122] on span "Refreshments will be served" at bounding box center [140, 124] width 59 height 7
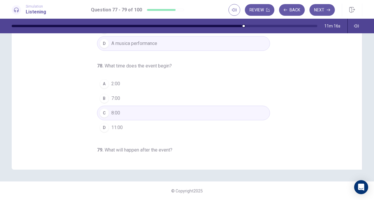
scroll to position [0, 0]
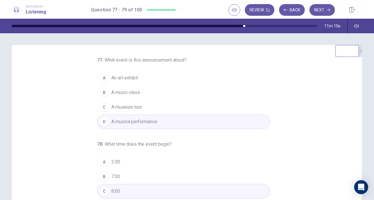
click at [324, 9] on button "Next" at bounding box center [321, 10] width 25 height 12
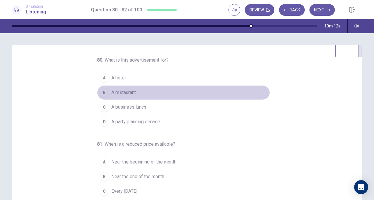
click at [134, 94] on button "B A restaurant" at bounding box center [183, 92] width 173 height 15
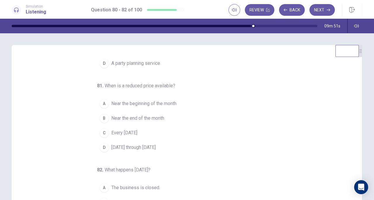
scroll to position [29, 0]
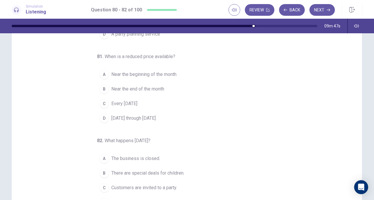
click at [163, 77] on button "A Near the beginning of the month" at bounding box center [183, 74] width 173 height 15
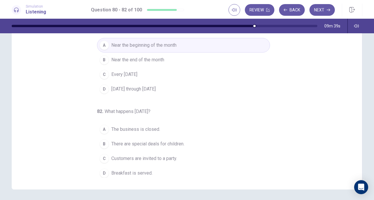
scroll to position [78, 0]
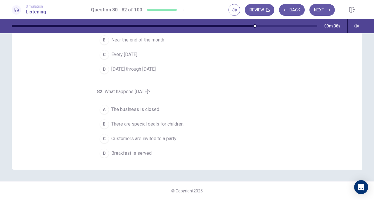
click at [129, 153] on span "Breakfast is served." at bounding box center [131, 153] width 41 height 7
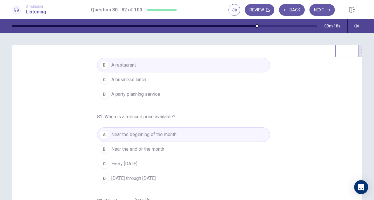
scroll to position [0, 0]
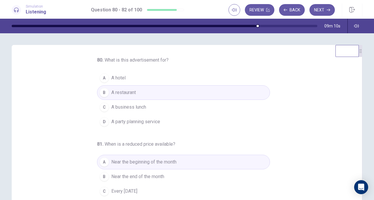
click at [322, 9] on button "Next" at bounding box center [321, 10] width 25 height 12
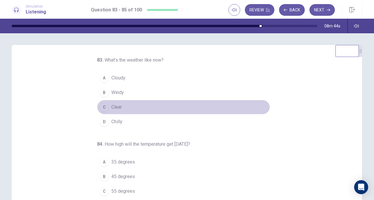
click at [122, 106] on button "C Clear" at bounding box center [183, 107] width 173 height 15
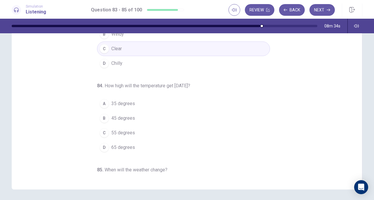
click at [128, 131] on span "55 degrees" at bounding box center [123, 132] width 24 height 7
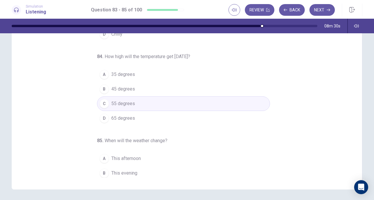
scroll to position [58, 0]
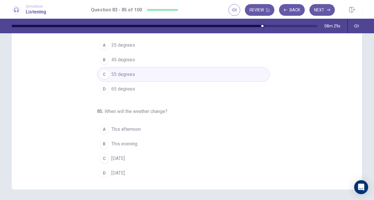
click at [136, 143] on button "B This evening" at bounding box center [183, 144] width 173 height 15
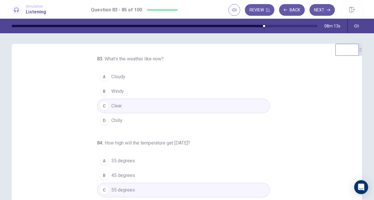
scroll to position [0, 0]
click at [314, 12] on button "Next" at bounding box center [321, 10] width 25 height 12
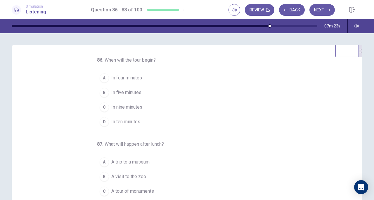
click at [134, 118] on span "In ten minutes" at bounding box center [125, 121] width 29 height 7
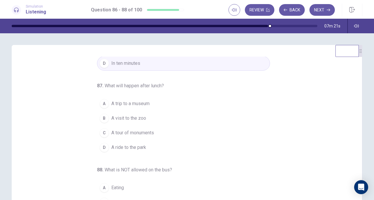
scroll to position [58, 0]
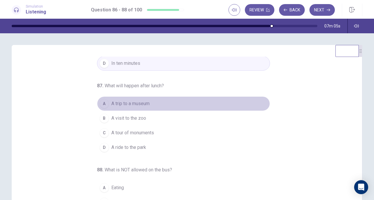
click at [148, 105] on button "A A trip to a museum" at bounding box center [183, 103] width 173 height 15
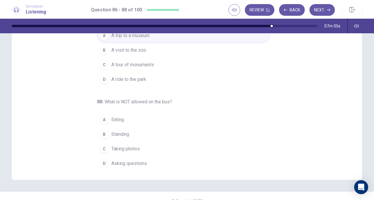
scroll to position [78, 0]
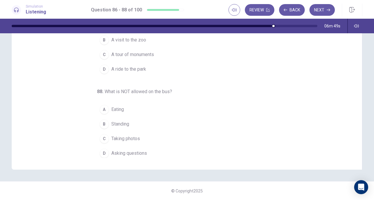
click at [128, 126] on button "B Standing" at bounding box center [183, 124] width 173 height 15
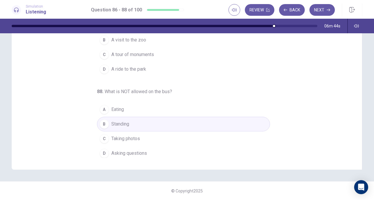
scroll to position [0, 0]
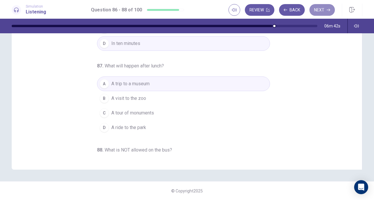
click at [320, 8] on button "Next" at bounding box center [321, 10] width 25 height 12
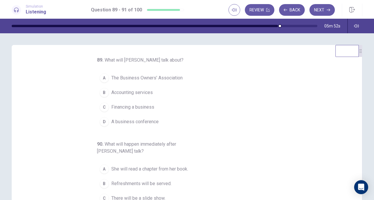
scroll to position [29, 0]
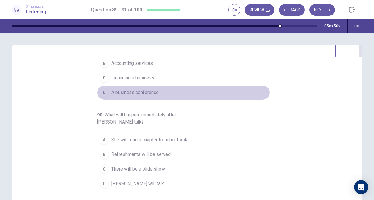
click at [147, 94] on span "A business conference" at bounding box center [134, 92] width 47 height 7
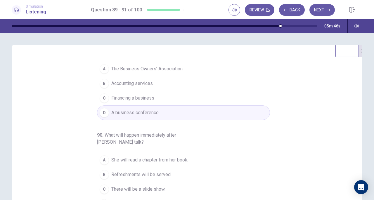
scroll to position [0, 0]
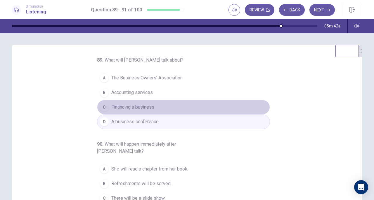
click at [160, 105] on button "C Financing a business" at bounding box center [183, 107] width 173 height 15
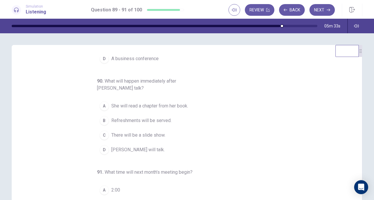
scroll to position [65, 0]
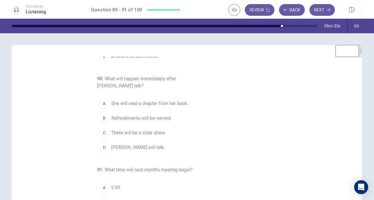
click at [140, 148] on span "John Jones will talk." at bounding box center [137, 147] width 53 height 7
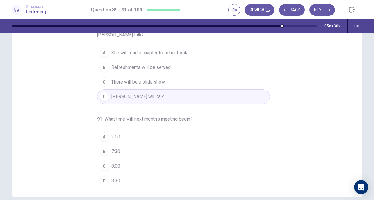
scroll to position [78, 0]
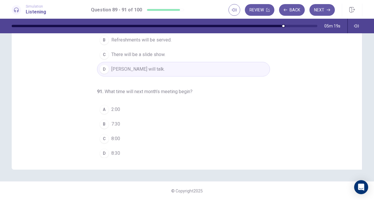
click at [119, 122] on button "B 7:30" at bounding box center [183, 124] width 173 height 15
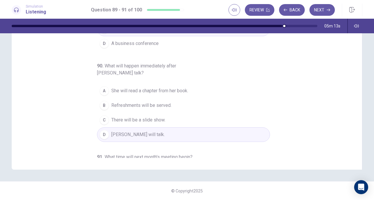
scroll to position [0, 0]
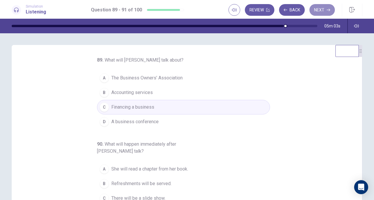
click at [325, 8] on button "Next" at bounding box center [321, 10] width 25 height 12
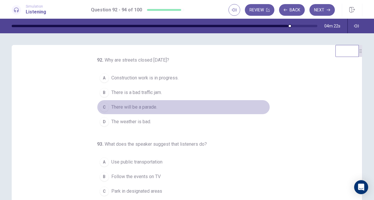
click at [156, 106] on button "C There will be a parade." at bounding box center [183, 107] width 173 height 15
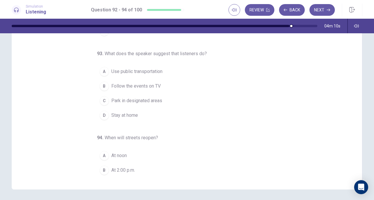
scroll to position [29, 0]
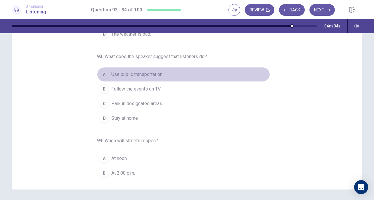
click at [152, 75] on span "Use public transportation" at bounding box center [136, 74] width 51 height 7
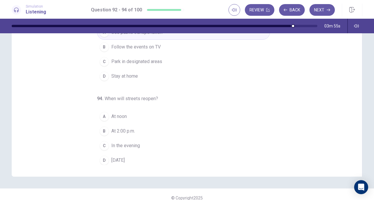
scroll to position [78, 0]
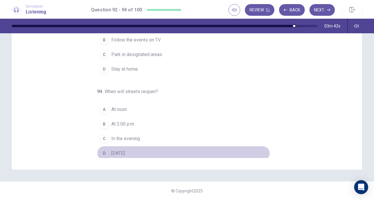
click at [129, 155] on button "D Tomorrow" at bounding box center [183, 153] width 173 height 15
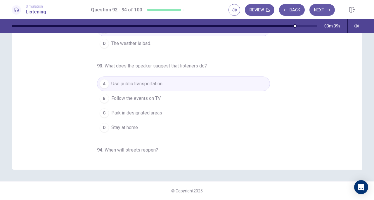
scroll to position [0, 0]
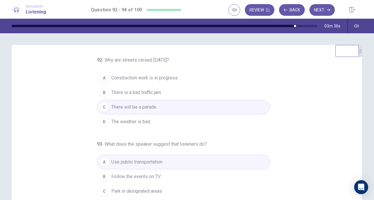
click at [328, 12] on button "Next" at bounding box center [321, 10] width 25 height 12
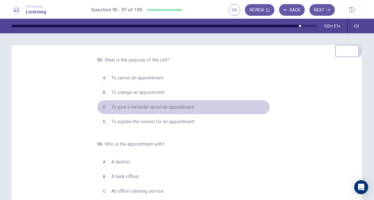
click at [126, 111] on button "C To give a reminder about an appointment" at bounding box center [183, 107] width 173 height 15
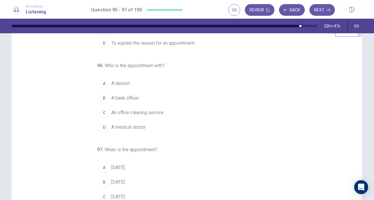
scroll to position [29, 0]
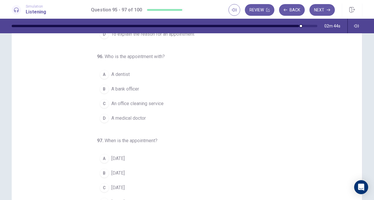
click at [126, 76] on span "A dentist" at bounding box center [120, 74] width 18 height 7
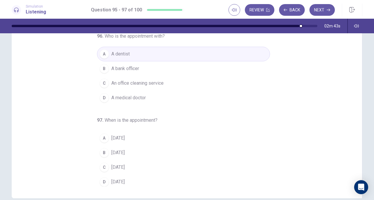
scroll to position [58, 0]
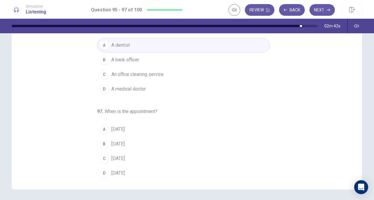
click at [131, 143] on button "B Monday" at bounding box center [183, 144] width 173 height 15
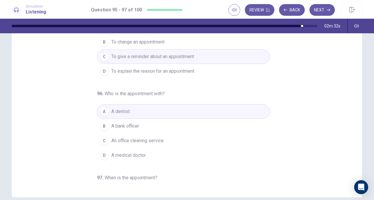
scroll to position [20, 0]
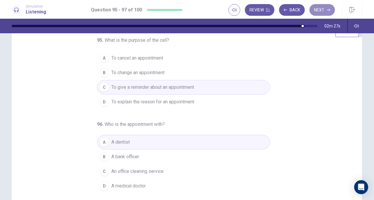
click at [316, 12] on button "Next" at bounding box center [321, 10] width 25 height 12
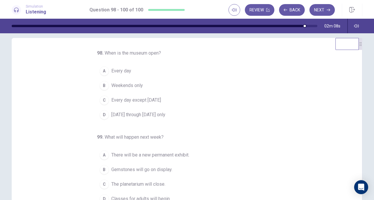
scroll to position [0, 0]
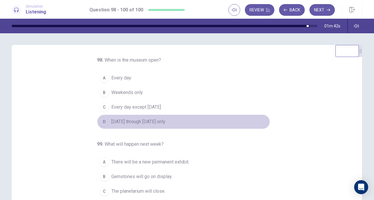
click at [136, 124] on span "Monday through Friday only" at bounding box center [138, 121] width 54 height 7
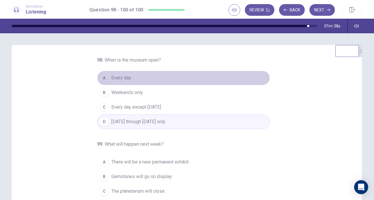
click at [136, 81] on button "A Every day" at bounding box center [183, 78] width 173 height 15
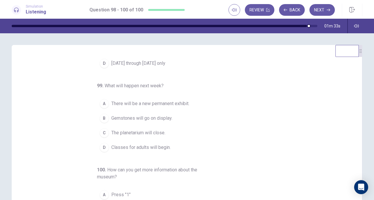
scroll to position [65, 0]
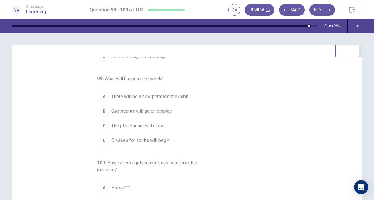
click at [132, 111] on span "Gemstones will go on display." at bounding box center [141, 111] width 61 height 7
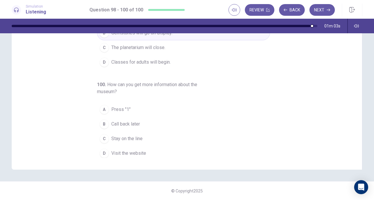
click at [134, 139] on span "Stay on the line" at bounding box center [126, 138] width 31 height 7
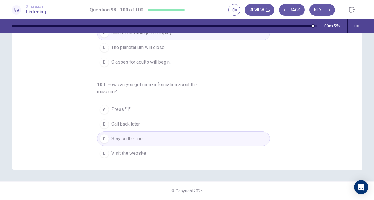
click at [313, 11] on button "Next" at bounding box center [321, 10] width 25 height 12
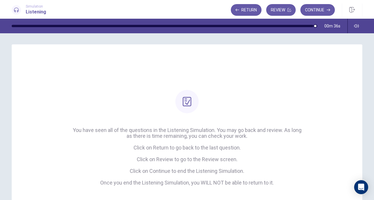
scroll to position [0, 0]
click at [321, 10] on button "Continue" at bounding box center [317, 10] width 34 height 12
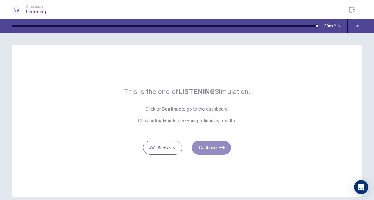
click at [209, 147] on button "Continue" at bounding box center [211, 148] width 39 height 14
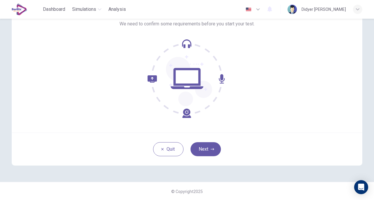
scroll to position [43, 0]
click at [206, 149] on button "Next" at bounding box center [206, 149] width 30 height 14
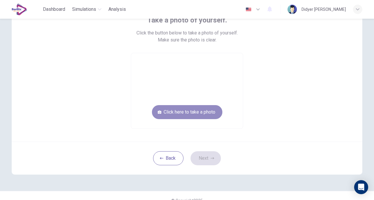
click at [186, 109] on button "Click here to take a photo" at bounding box center [187, 112] width 70 height 14
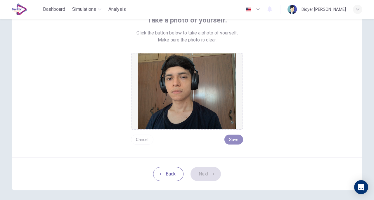
click at [229, 137] on button "Save" at bounding box center [233, 140] width 19 height 10
click at [208, 170] on button "Next" at bounding box center [206, 174] width 30 height 14
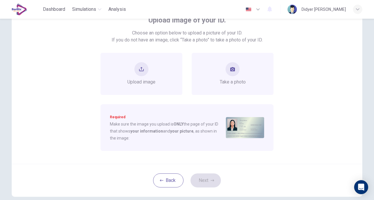
click at [234, 78] on div "Take a photo" at bounding box center [233, 73] width 26 height 23
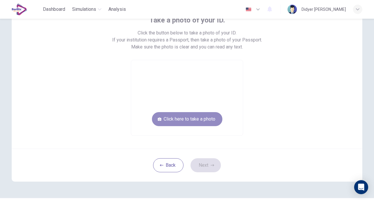
click at [198, 121] on button "Click here to take a photo" at bounding box center [187, 119] width 70 height 14
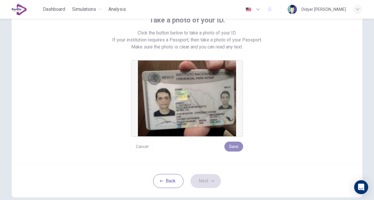
click at [238, 144] on button "Save" at bounding box center [233, 147] width 19 height 10
click at [212, 178] on button "Next" at bounding box center [206, 181] width 30 height 14
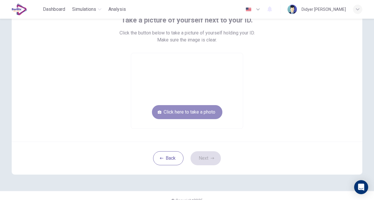
click at [208, 111] on button "Click here to take a photo" at bounding box center [187, 112] width 70 height 14
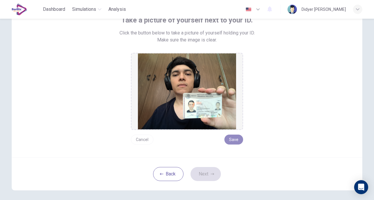
click at [233, 139] on button "Save" at bounding box center [233, 140] width 19 height 10
click at [213, 171] on button "Next" at bounding box center [206, 174] width 30 height 14
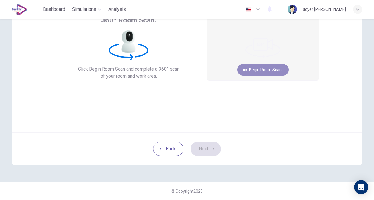
click at [263, 70] on button "Begin Room Scan" at bounding box center [262, 70] width 51 height 12
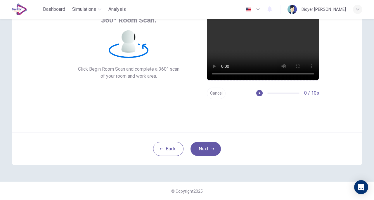
click at [208, 143] on button "Next" at bounding box center [206, 149] width 30 height 14
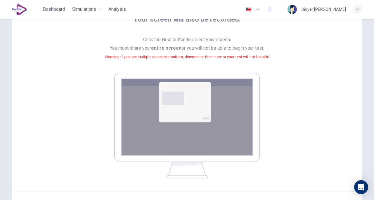
scroll to position [103, 0]
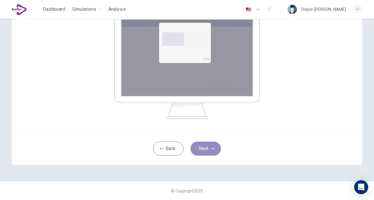
click at [207, 149] on button "Next" at bounding box center [206, 149] width 30 height 14
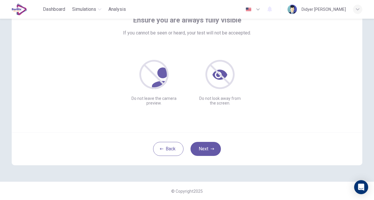
click at [206, 150] on button "Next" at bounding box center [206, 149] width 30 height 14
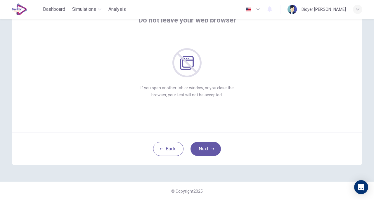
scroll to position [14, 0]
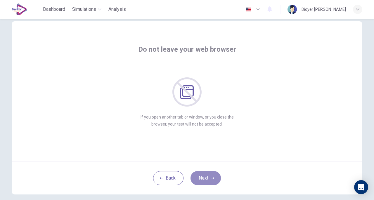
click at [204, 174] on button "Next" at bounding box center [206, 178] width 30 height 14
click at [203, 176] on button "Next" at bounding box center [206, 178] width 30 height 14
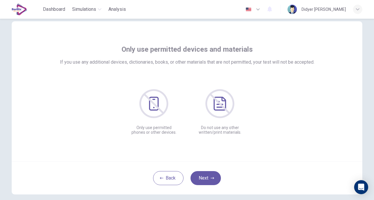
click at [203, 176] on button "Next" at bounding box center [206, 178] width 30 height 14
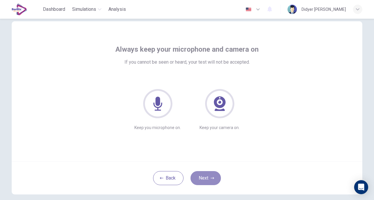
click at [203, 176] on button "Next" at bounding box center [206, 178] width 30 height 14
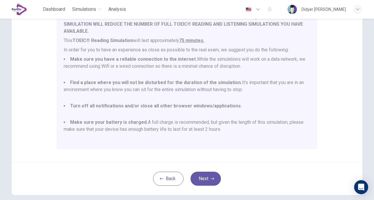
scroll to position [124, 0]
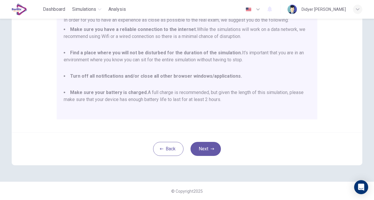
click at [212, 151] on button "Next" at bounding box center [206, 149] width 30 height 14
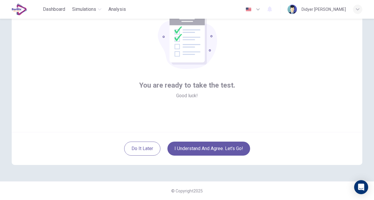
scroll to position [43, 0]
click at [208, 150] on button "I understand and agree. Let’s go!" at bounding box center [208, 149] width 83 height 14
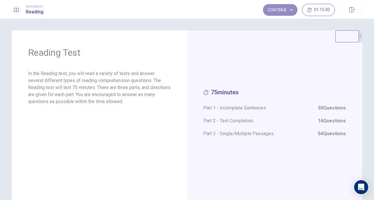
click at [272, 13] on button "Continue" at bounding box center [280, 10] width 34 height 12
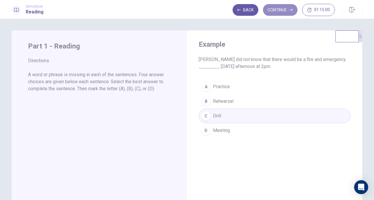
click at [279, 13] on button "Continue" at bounding box center [280, 10] width 34 height 12
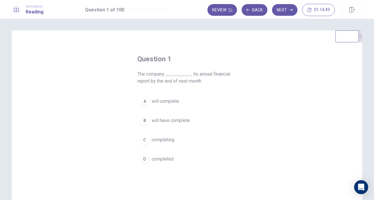
click at [178, 99] on button "A will complete" at bounding box center [186, 101] width 99 height 15
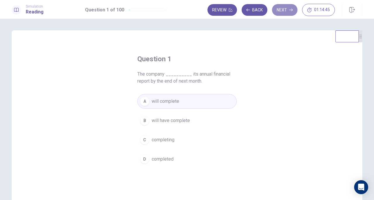
click at [281, 11] on button "Next" at bounding box center [284, 10] width 25 height 12
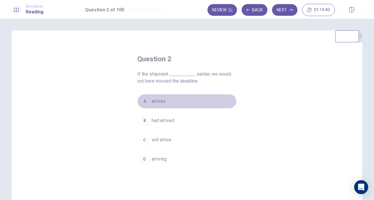
click at [207, 103] on button "A arrives" at bounding box center [186, 101] width 99 height 15
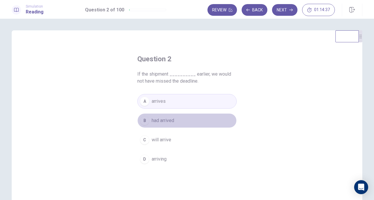
click at [193, 120] on button "B had arrived" at bounding box center [186, 120] width 99 height 15
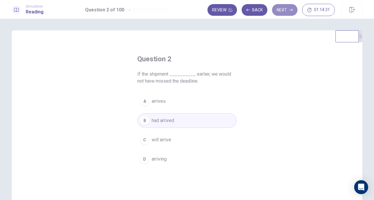
click at [283, 10] on button "Next" at bounding box center [284, 10] width 25 height 12
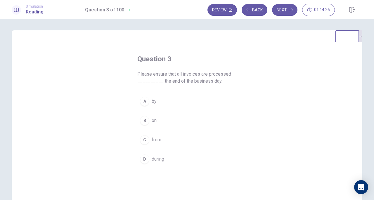
click at [182, 102] on button "A by" at bounding box center [186, 101] width 99 height 15
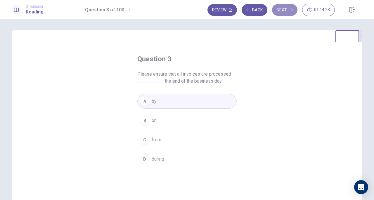
click at [276, 11] on button "Next" at bounding box center [284, 10] width 25 height 12
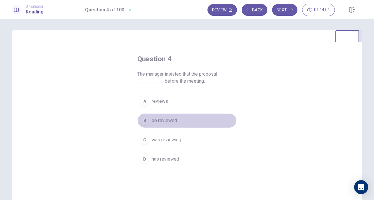
click at [186, 118] on button "B be reviewed" at bounding box center [186, 120] width 99 height 15
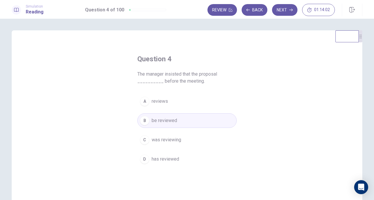
click at [289, 10] on button "Next" at bounding box center [284, 10] width 25 height 12
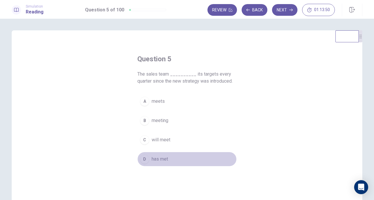
click at [178, 157] on button "D has met" at bounding box center [186, 159] width 99 height 15
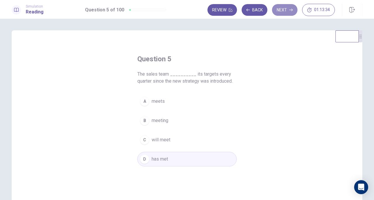
click at [283, 10] on button "Next" at bounding box center [284, 10] width 25 height 12
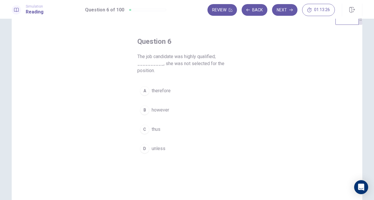
scroll to position [29, 0]
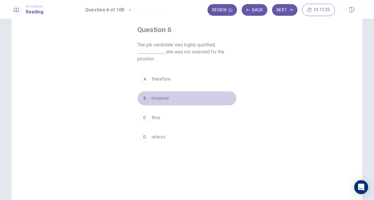
click at [173, 97] on button "B however" at bounding box center [186, 98] width 99 height 15
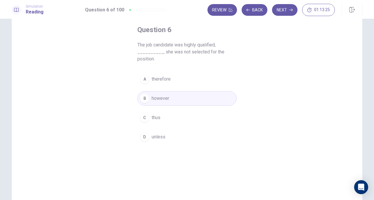
scroll to position [0, 0]
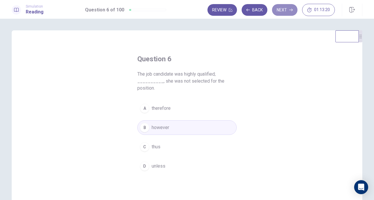
click at [285, 10] on button "Next" at bounding box center [284, 10] width 25 height 12
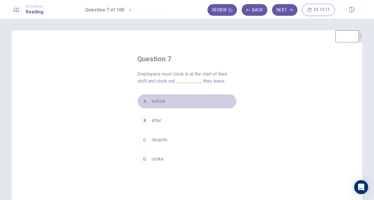
click at [200, 102] on button "A before" at bounding box center [186, 101] width 99 height 15
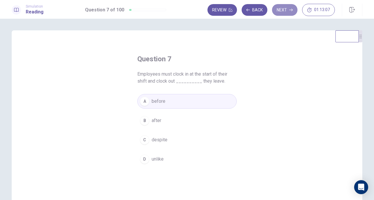
click at [288, 7] on button "Next" at bounding box center [284, 10] width 25 height 12
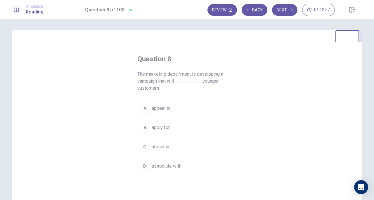
click at [188, 109] on button "A appeal to" at bounding box center [186, 108] width 99 height 15
click at [285, 10] on button "Next" at bounding box center [284, 10] width 25 height 12
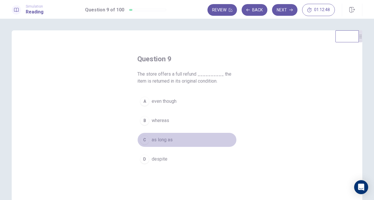
click at [176, 142] on button "C as long as" at bounding box center [186, 140] width 99 height 15
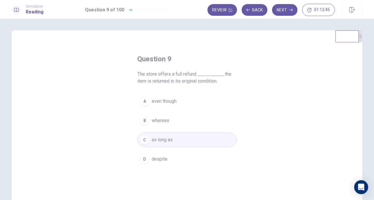
click at [278, 9] on button "Next" at bounding box center [284, 10] width 25 height 12
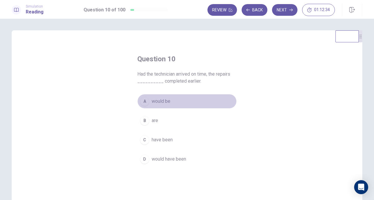
click at [194, 98] on button "A would be" at bounding box center [186, 101] width 99 height 15
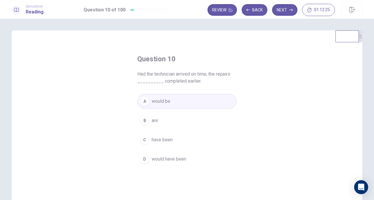
click at [279, 14] on button "Next" at bounding box center [284, 10] width 25 height 12
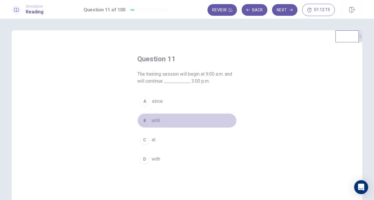
click at [193, 120] on button "B until" at bounding box center [186, 120] width 99 height 15
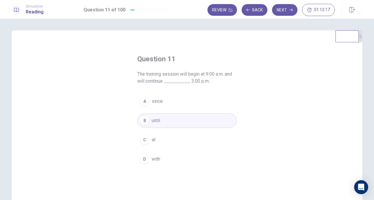
click at [286, 12] on button "Next" at bounding box center [284, 10] width 25 height 12
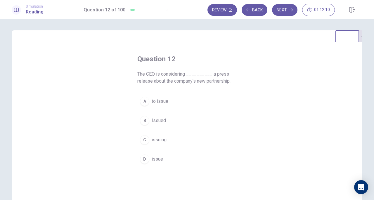
click at [196, 99] on button "A to issue" at bounding box center [186, 101] width 99 height 15
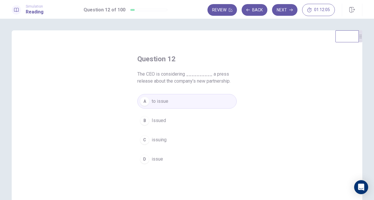
click at [282, 13] on button "Next" at bounding box center [284, 10] width 25 height 12
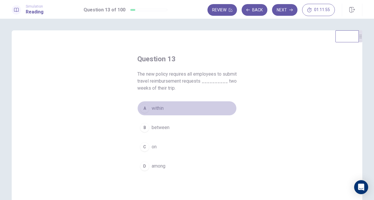
click at [165, 110] on button "A within" at bounding box center [186, 108] width 99 height 15
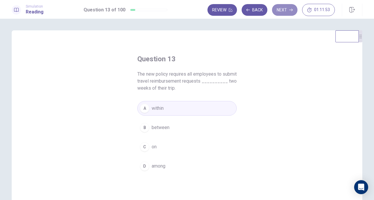
click at [281, 12] on button "Next" at bounding box center [284, 10] width 25 height 12
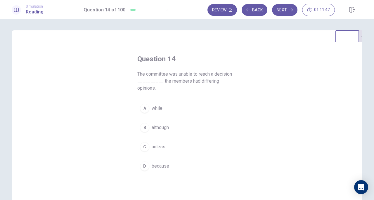
click at [165, 163] on span "because" at bounding box center [161, 166] width 18 height 7
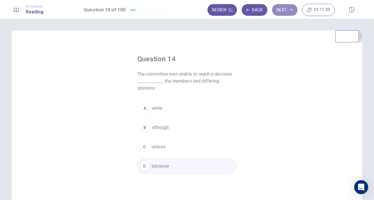
click at [276, 9] on button "Next" at bounding box center [284, 10] width 25 height 12
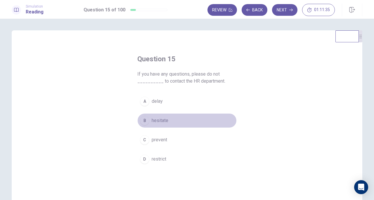
click at [177, 118] on button "B hesitate" at bounding box center [186, 120] width 99 height 15
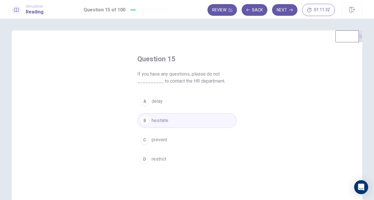
click at [288, 10] on button "Next" at bounding box center [284, 10] width 25 height 12
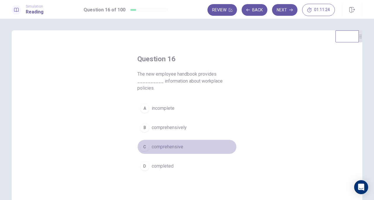
click at [174, 145] on span "comprehensive" at bounding box center [168, 146] width 32 height 7
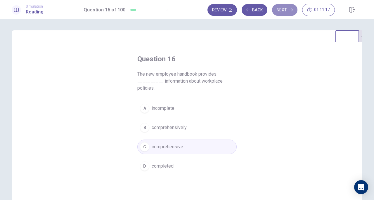
click at [275, 9] on button "Next" at bounding box center [284, 10] width 25 height 12
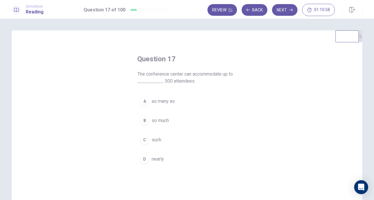
click at [172, 157] on button "D nearly" at bounding box center [186, 159] width 99 height 15
click at [282, 12] on button "Next" at bounding box center [284, 10] width 25 height 12
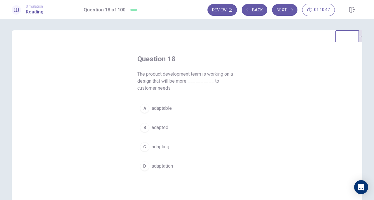
click at [176, 108] on button "A adaptable" at bounding box center [186, 108] width 99 height 15
click at [277, 11] on button "Next" at bounding box center [284, 10] width 25 height 12
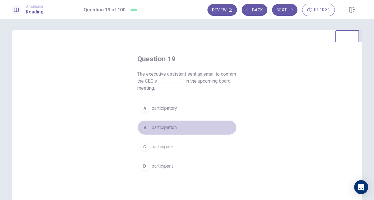
click at [168, 127] on span "participation" at bounding box center [164, 127] width 25 height 7
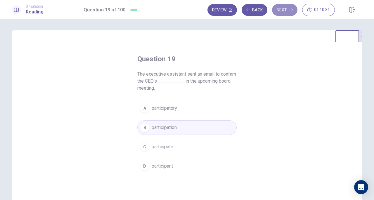
click at [281, 10] on button "Next" at bounding box center [284, 10] width 25 height 12
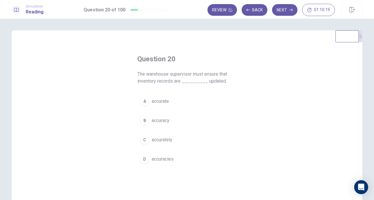
click at [169, 101] on button "A accurate" at bounding box center [186, 101] width 99 height 15
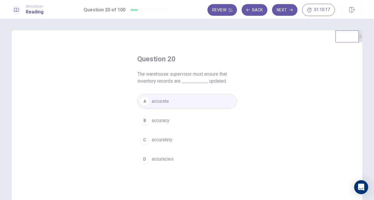
click at [289, 9] on button "Next" at bounding box center [284, 10] width 25 height 12
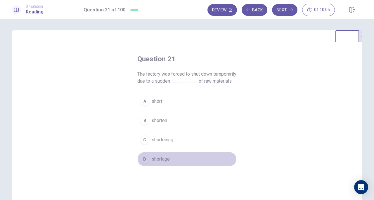
click at [184, 165] on button "D shortage" at bounding box center [186, 159] width 99 height 15
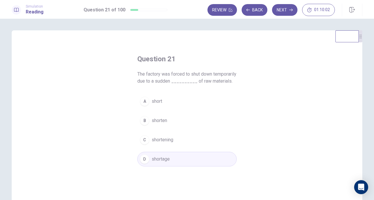
click at [280, 13] on button "Next" at bounding box center [284, 10] width 25 height 12
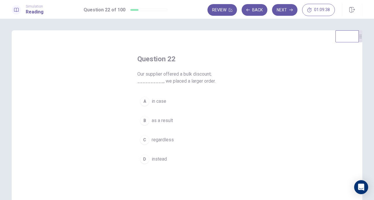
click at [189, 120] on button "B as a result" at bounding box center [186, 120] width 99 height 15
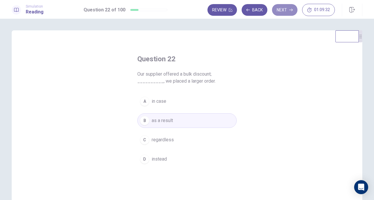
click at [278, 13] on button "Next" at bounding box center [284, 10] width 25 height 12
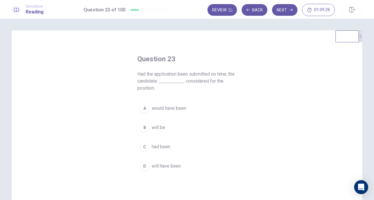
drag, startPoint x: 139, startPoint y: 75, endPoint x: 194, endPoint y: 81, distance: 55.3
click at [194, 81] on span "Had the application been submitted on time, the candidate __________ considered…" at bounding box center [186, 81] width 99 height 21
click at [168, 106] on span "would have been" at bounding box center [169, 108] width 34 height 7
click at [164, 147] on span "had been" at bounding box center [161, 146] width 19 height 7
click at [186, 110] on button "A would have been" at bounding box center [186, 108] width 99 height 15
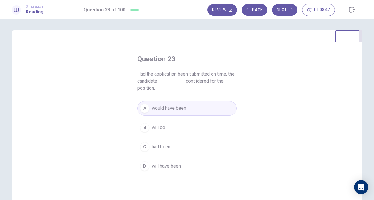
click at [291, 14] on button "Next" at bounding box center [284, 10] width 25 height 12
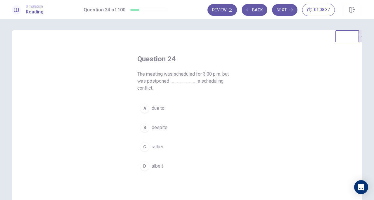
click at [169, 107] on button "A due to" at bounding box center [186, 108] width 99 height 15
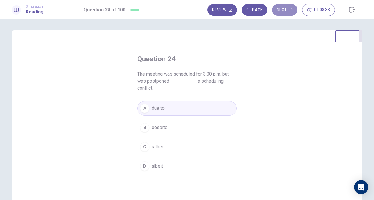
click at [278, 11] on button "Next" at bounding box center [284, 10] width 25 height 12
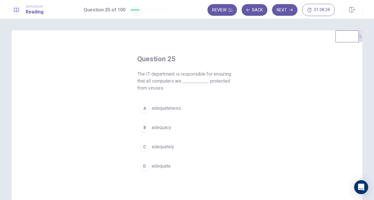
click at [164, 147] on span "adequately" at bounding box center [163, 146] width 23 height 7
click at [289, 13] on button "Next" at bounding box center [284, 10] width 25 height 12
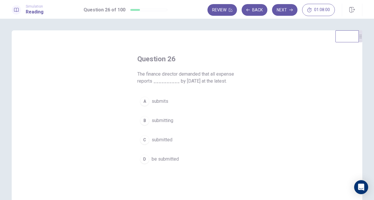
click at [165, 161] on span "be submitted" at bounding box center [165, 159] width 27 height 7
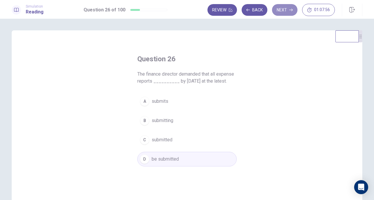
click at [286, 13] on button "Next" at bounding box center [284, 10] width 25 height 12
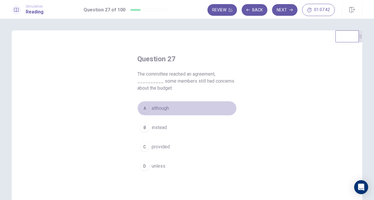
click at [159, 107] on span "although" at bounding box center [160, 108] width 17 height 7
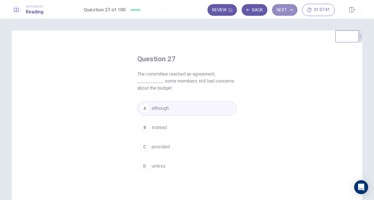
click at [286, 12] on button "Next" at bounding box center [284, 10] width 25 height 12
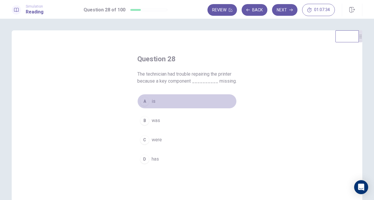
click at [165, 103] on button "A is" at bounding box center [186, 101] width 99 height 15
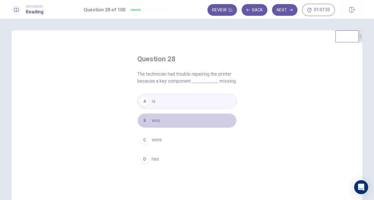
click at [170, 118] on button "B was" at bounding box center [186, 120] width 99 height 15
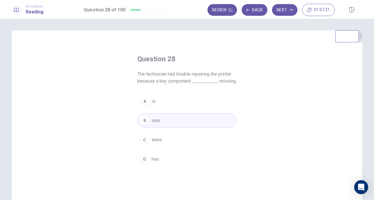
click at [280, 13] on button "Next" at bounding box center [284, 10] width 25 height 12
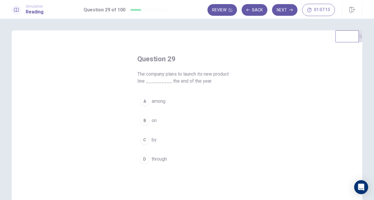
click at [154, 142] on span "by" at bounding box center [154, 139] width 5 height 7
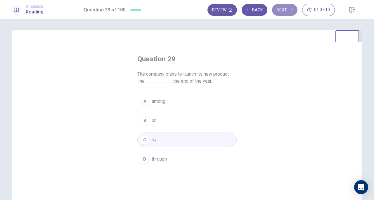
click at [284, 8] on button "Next" at bounding box center [284, 10] width 25 height 12
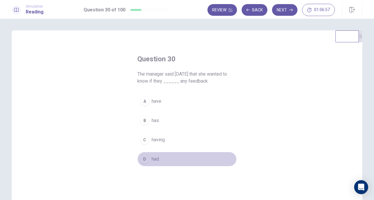
click at [160, 157] on button "D had" at bounding box center [186, 159] width 99 height 15
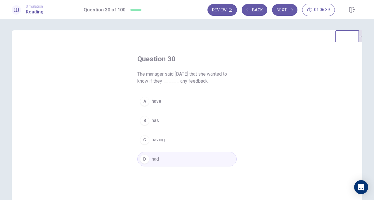
click at [283, 15] on button "Next" at bounding box center [284, 10] width 25 height 12
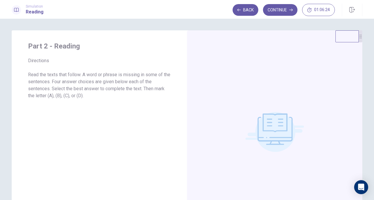
click at [286, 9] on button "Continue" at bounding box center [280, 10] width 34 height 12
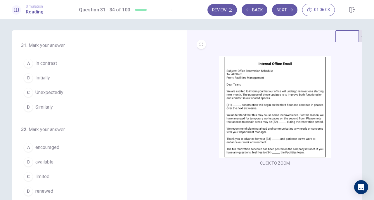
click at [64, 80] on button "B Initially" at bounding box center [95, 78] width 149 height 15
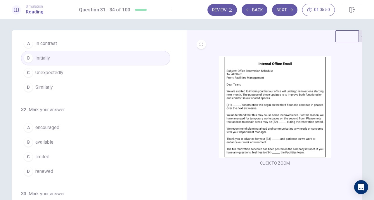
scroll to position [29, 0]
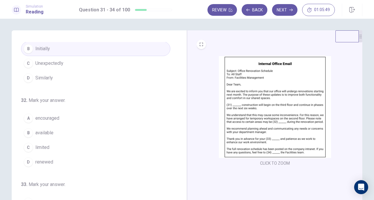
click at [65, 146] on button "C limited" at bounding box center [95, 147] width 149 height 15
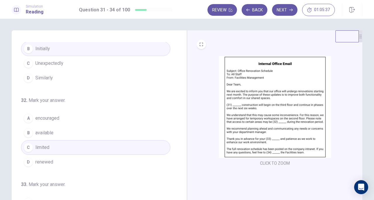
scroll to position [88, 0]
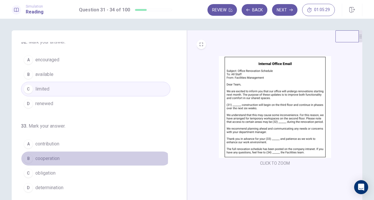
click at [77, 158] on button "B cooperation" at bounding box center [95, 158] width 149 height 15
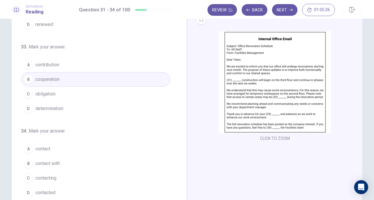
scroll to position [29, 0]
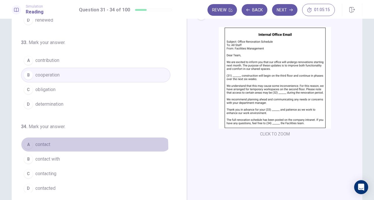
click at [66, 145] on button "A contact" at bounding box center [95, 144] width 149 height 15
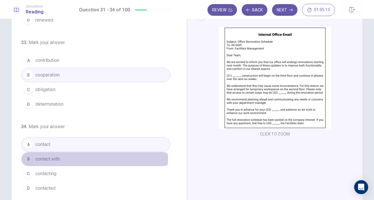
click at [69, 156] on button "B contact with" at bounding box center [95, 159] width 149 height 15
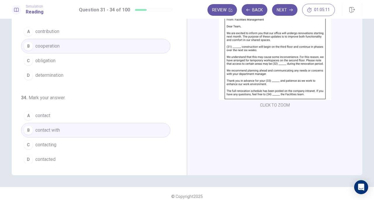
scroll to position [58, 0]
click at [77, 114] on button "A contact" at bounding box center [95, 115] width 149 height 15
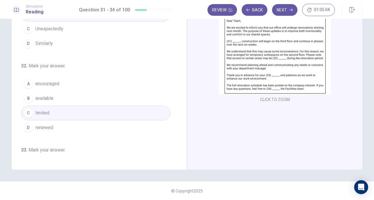
scroll to position [0, 0]
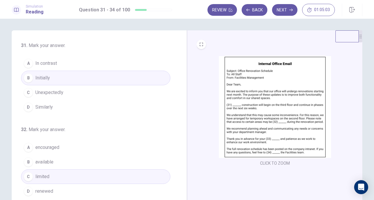
click at [288, 8] on button "Next" at bounding box center [284, 10] width 25 height 12
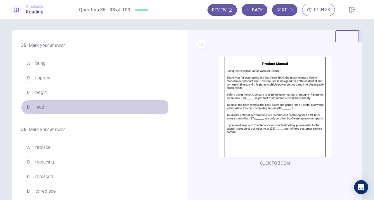
click at [53, 105] on button "D lead" at bounding box center [95, 107] width 149 height 15
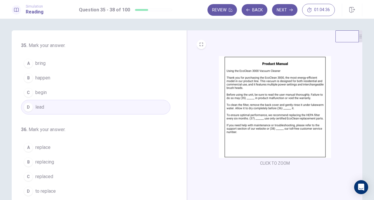
scroll to position [29, 0]
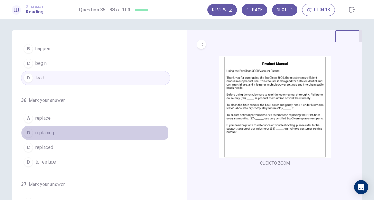
click at [52, 135] on span "replacing" at bounding box center [44, 132] width 19 height 7
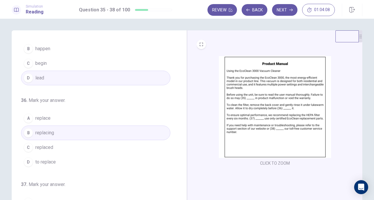
click at [47, 141] on button "C replaced" at bounding box center [95, 147] width 149 height 15
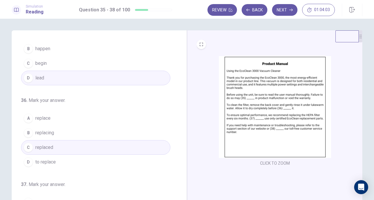
scroll to position [58, 0]
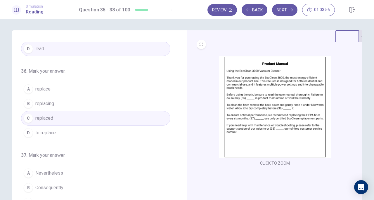
click at [67, 100] on button "B replacing" at bounding box center [95, 103] width 149 height 15
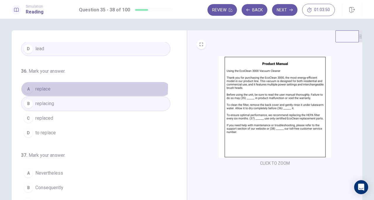
click at [49, 86] on span "replace" at bounding box center [42, 89] width 15 height 7
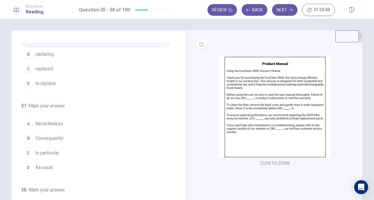
scroll to position [117, 0]
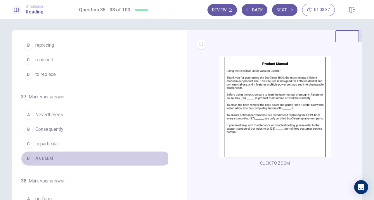
click at [50, 156] on span "As usual" at bounding box center [44, 158] width 18 height 7
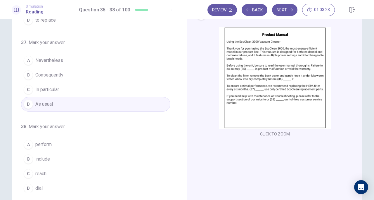
scroll to position [58, 0]
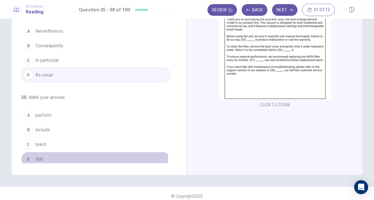
click at [55, 155] on button "D dial" at bounding box center [95, 159] width 149 height 15
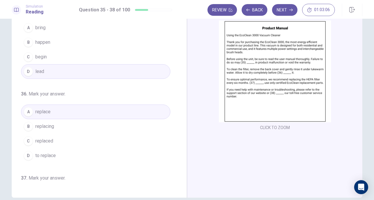
scroll to position [0, 0]
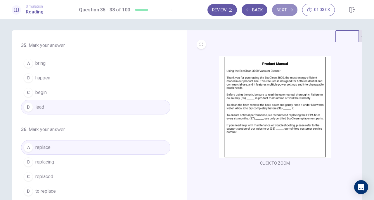
click at [279, 12] on button "Next" at bounding box center [284, 10] width 25 height 12
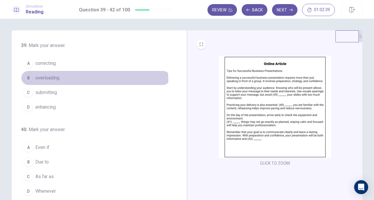
click at [65, 80] on button "B overloading" at bounding box center [95, 78] width 149 height 15
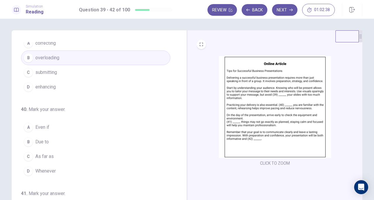
scroll to position [29, 0]
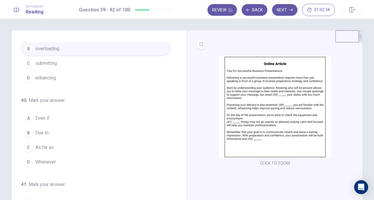
click at [70, 120] on button "A Even if" at bounding box center [95, 118] width 149 height 15
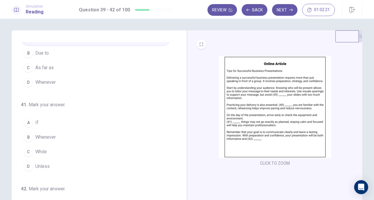
scroll to position [117, 0]
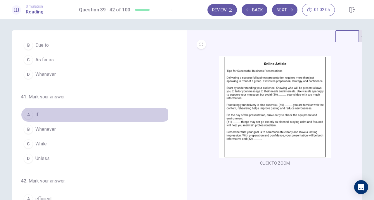
click at [49, 112] on button "A If" at bounding box center [95, 115] width 149 height 15
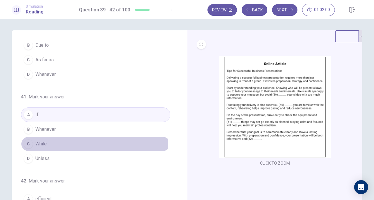
click at [70, 139] on button "C While" at bounding box center [95, 144] width 149 height 15
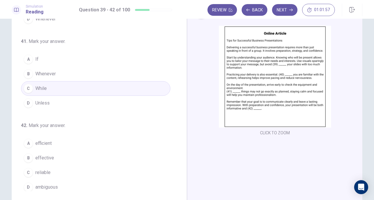
scroll to position [58, 0]
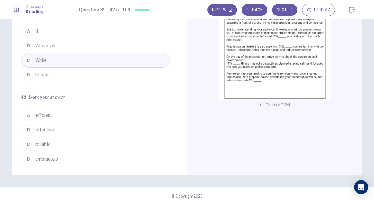
click at [76, 123] on button "B effective" at bounding box center [95, 130] width 149 height 15
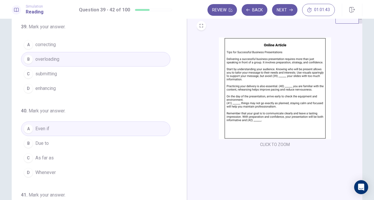
scroll to position [0, 0]
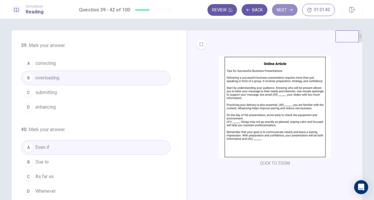
click at [290, 12] on button "Next" at bounding box center [284, 10] width 25 height 12
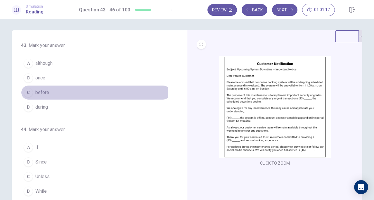
click at [51, 96] on button "C before" at bounding box center [95, 92] width 149 height 15
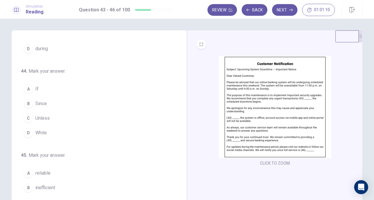
scroll to position [29, 0]
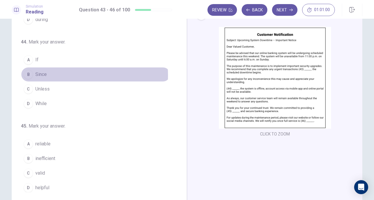
click at [60, 74] on button "B Since" at bounding box center [95, 74] width 149 height 15
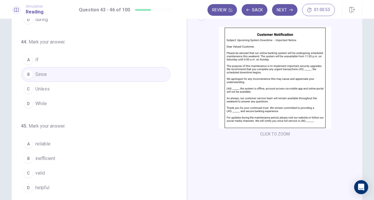
click at [53, 101] on button "D While" at bounding box center [95, 103] width 149 height 15
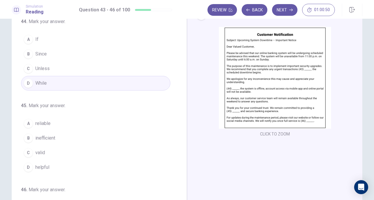
scroll to position [88, 0]
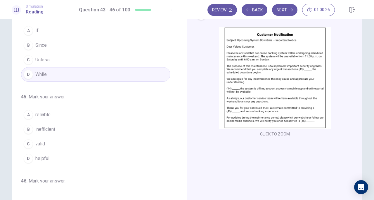
click at [64, 114] on button "A reliable" at bounding box center [95, 115] width 149 height 15
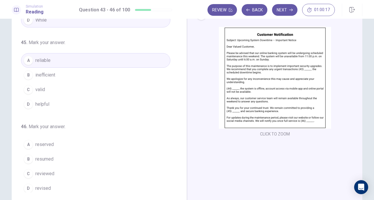
scroll to position [58, 0]
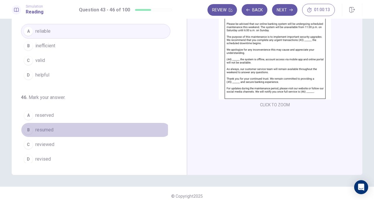
click at [65, 127] on button "B resumed" at bounding box center [95, 130] width 149 height 15
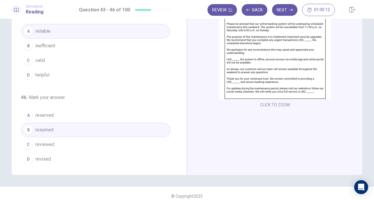
click at [281, 9] on button "Next" at bounding box center [284, 10] width 25 height 12
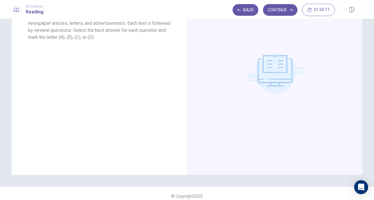
scroll to position [0, 0]
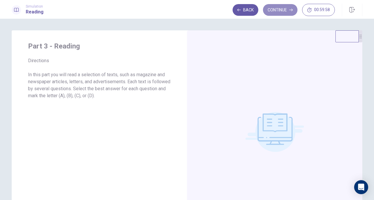
click at [284, 10] on button "Continue" at bounding box center [280, 10] width 34 height 12
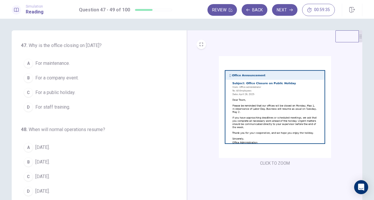
click at [74, 94] on span "For a public holiday." at bounding box center [55, 92] width 40 height 7
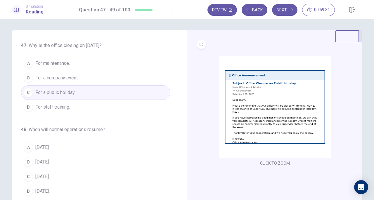
scroll to position [29, 0]
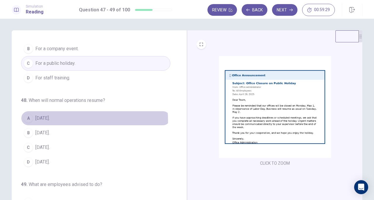
click at [50, 120] on button "A [DATE]." at bounding box center [95, 118] width 149 height 15
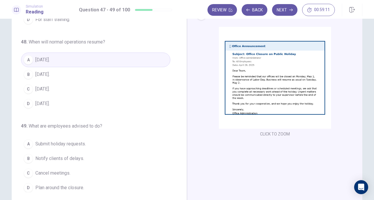
click at [82, 186] on span "Plan around the closure." at bounding box center [59, 187] width 49 height 7
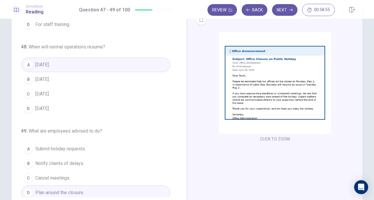
scroll to position [0, 0]
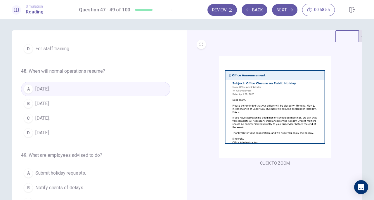
click at [278, 9] on button "Next" at bounding box center [284, 10] width 25 height 12
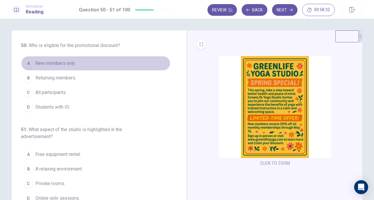
click at [54, 67] on button "A New members only." at bounding box center [95, 63] width 149 height 15
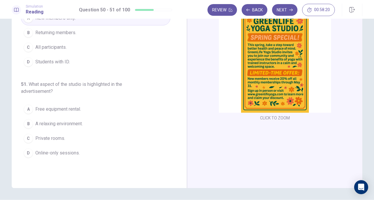
scroll to position [58, 0]
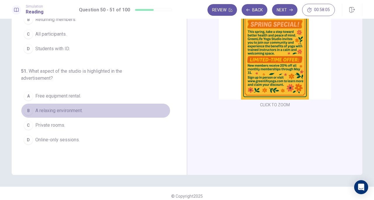
click at [80, 112] on span "A relaxing environment." at bounding box center [58, 110] width 47 height 7
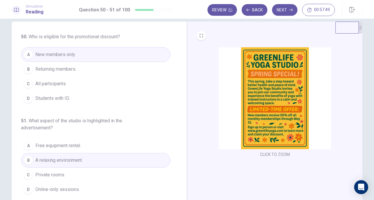
scroll to position [0, 0]
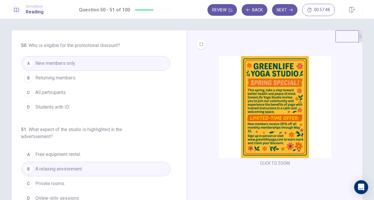
click at [289, 11] on button "Next" at bounding box center [284, 10] width 25 height 12
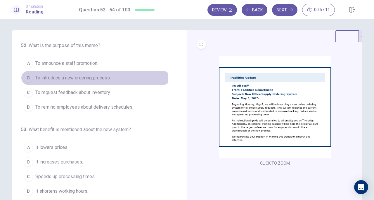
click at [79, 81] on span "To introduce a new ordering process." at bounding box center [72, 78] width 75 height 7
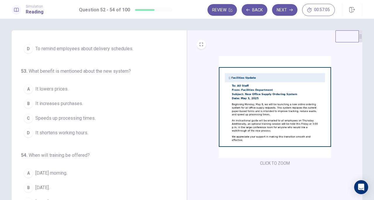
scroll to position [29, 0]
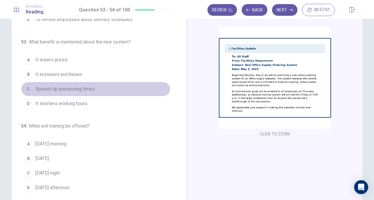
click at [100, 90] on button "C Speeds up processing times." at bounding box center [95, 89] width 149 height 15
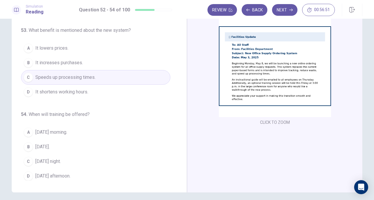
scroll to position [58, 0]
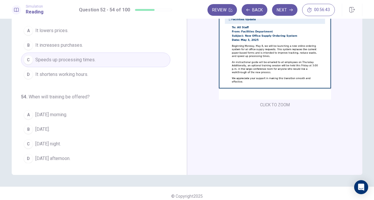
click at [79, 160] on button "D [DATE] afternoon." at bounding box center [95, 158] width 149 height 15
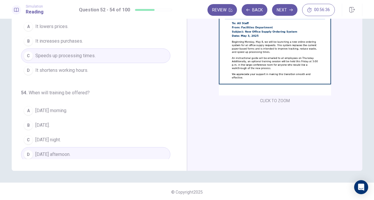
scroll to position [64, 0]
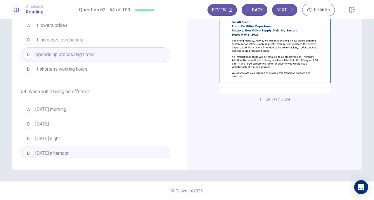
click at [279, 8] on button "Next" at bounding box center [284, 10] width 25 height 12
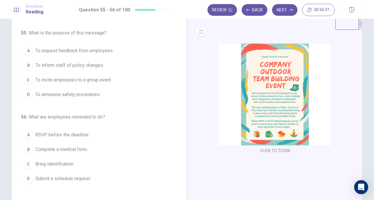
scroll to position [0, 0]
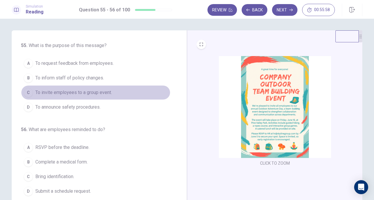
click at [91, 95] on span "To invite employees to a group event." at bounding box center [73, 92] width 77 height 7
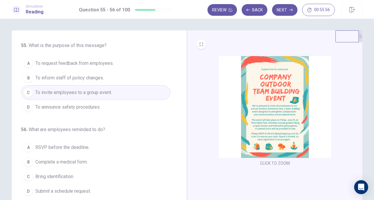
scroll to position [29, 0]
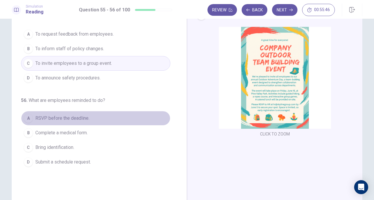
click at [72, 118] on span "RSVP before the deadline." at bounding box center [62, 118] width 54 height 7
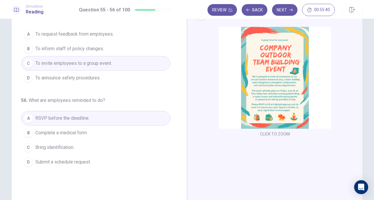
click at [280, 6] on button "Next" at bounding box center [284, 10] width 25 height 12
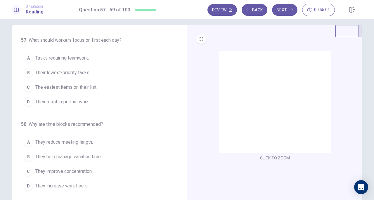
scroll to position [0, 0]
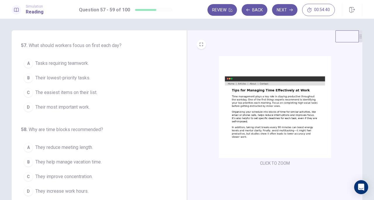
click at [90, 108] on span "Their most important work." at bounding box center [62, 107] width 54 height 7
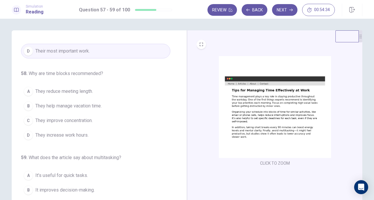
scroll to position [58, 0]
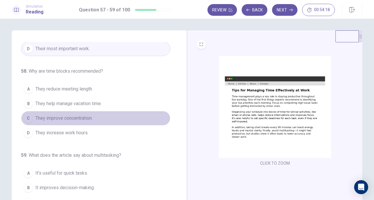
click at [102, 120] on button "C They improve concentration." at bounding box center [95, 118] width 149 height 15
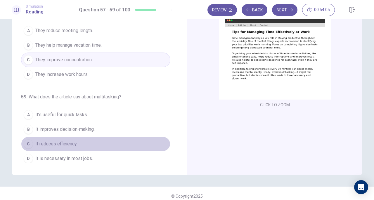
click at [94, 143] on button "C It reduces efficiency." at bounding box center [95, 144] width 149 height 15
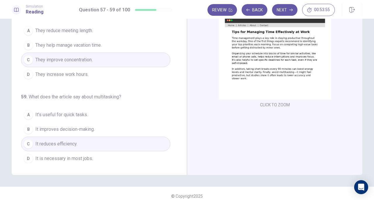
click at [284, 7] on button "Next" at bounding box center [284, 10] width 25 height 12
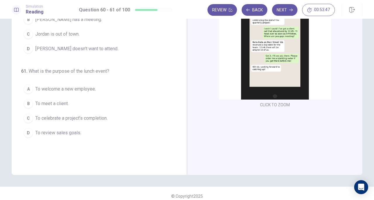
scroll to position [0, 0]
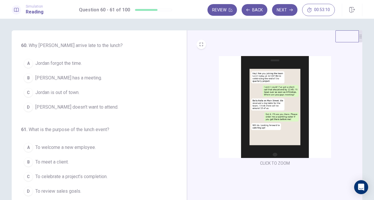
click at [65, 78] on span "[PERSON_NAME] has a meeting." at bounding box center [68, 78] width 67 height 7
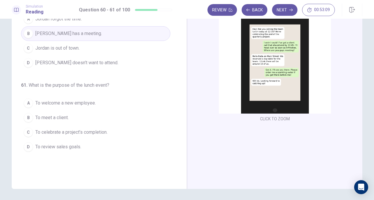
scroll to position [58, 0]
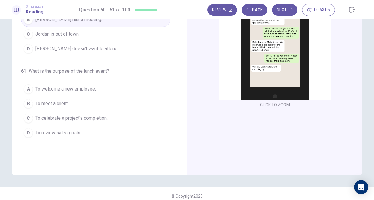
click at [110, 119] on button "C To celebrate a project’s completion." at bounding box center [95, 118] width 149 height 15
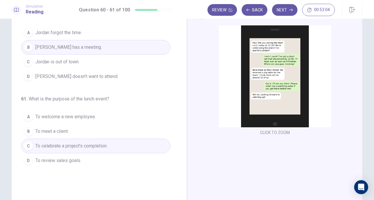
scroll to position [29, 0]
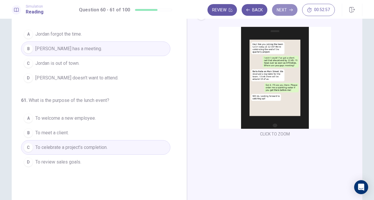
click at [284, 7] on button "Next" at bounding box center [284, 10] width 25 height 12
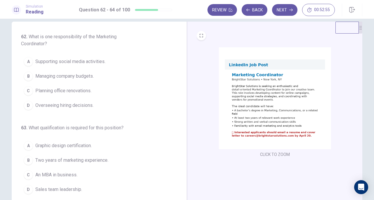
scroll to position [0, 0]
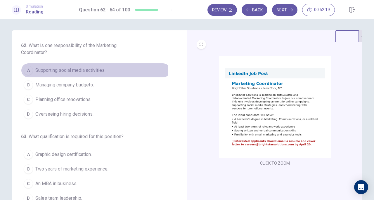
click at [65, 70] on span "Supporting social media activities." at bounding box center [70, 70] width 70 height 7
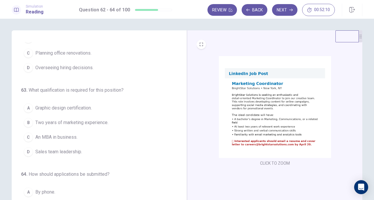
scroll to position [58, 0]
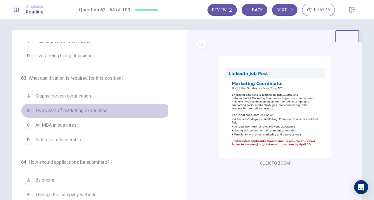
click at [81, 113] on span "Two years of marketing experience." at bounding box center [71, 110] width 73 height 7
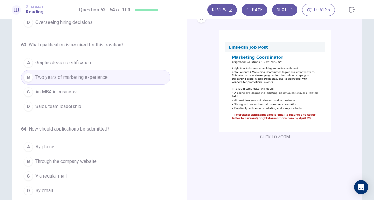
scroll to position [29, 0]
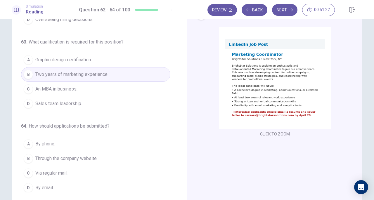
click at [71, 174] on button "C Via regular mail." at bounding box center [95, 173] width 149 height 15
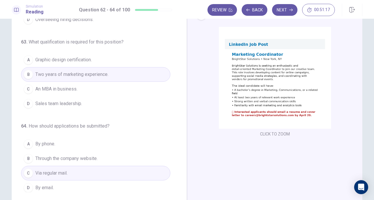
scroll to position [58, 0]
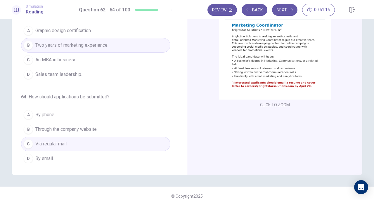
click at [91, 152] on button "D By email." at bounding box center [95, 158] width 149 height 15
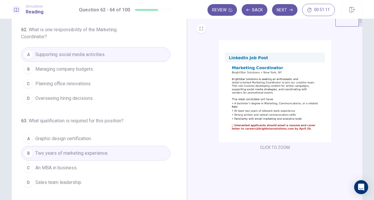
scroll to position [0, 0]
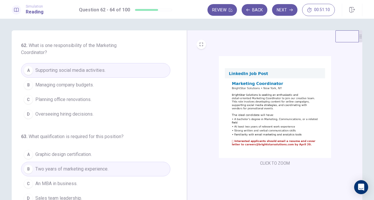
click at [283, 10] on button "Next" at bounding box center [284, 10] width 25 height 12
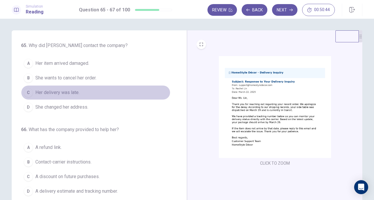
click at [105, 97] on button "C Her delivery was late." at bounding box center [95, 92] width 149 height 15
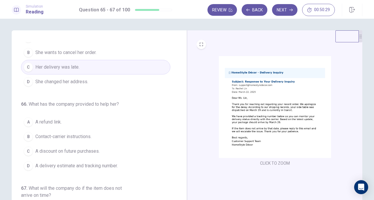
scroll to position [58, 0]
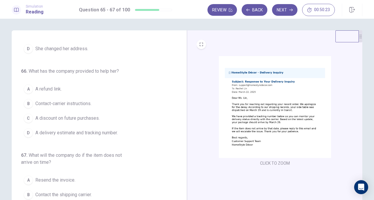
click at [132, 133] on button "D A delivery estimate and tracking number." at bounding box center [95, 133] width 149 height 15
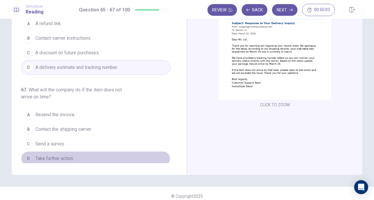
click at [94, 154] on button "D Take further action." at bounding box center [95, 158] width 149 height 15
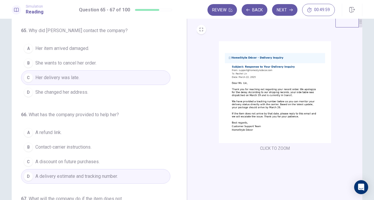
scroll to position [0, 0]
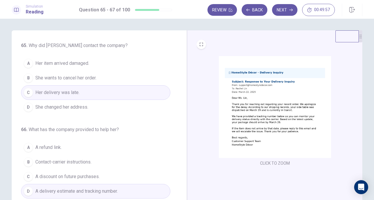
click at [286, 13] on button "Next" at bounding box center [284, 10] width 25 height 12
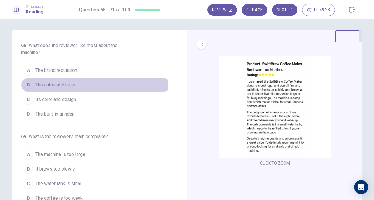
click at [82, 86] on button "B The automatic timer." at bounding box center [95, 85] width 149 height 15
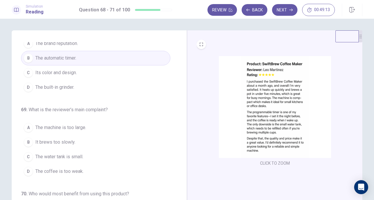
scroll to position [29, 0]
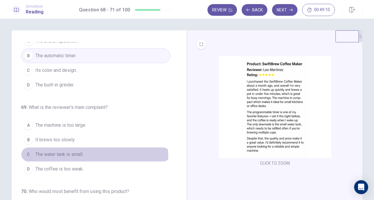
click at [89, 156] on button "C The water tank is small." at bounding box center [95, 154] width 149 height 15
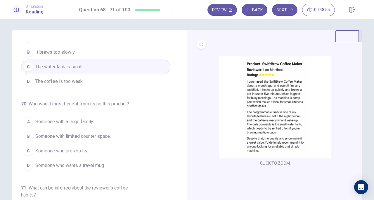
scroll to position [146, 0]
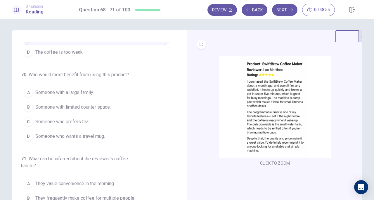
click at [112, 108] on button "B Someone with limited counter space." at bounding box center [95, 107] width 149 height 15
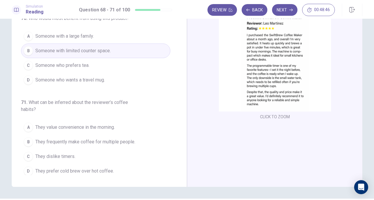
scroll to position [58, 0]
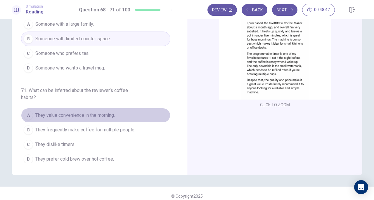
click at [116, 114] on button "A They value convenience in the morning." at bounding box center [95, 115] width 149 height 15
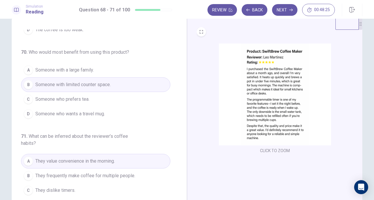
scroll to position [0, 0]
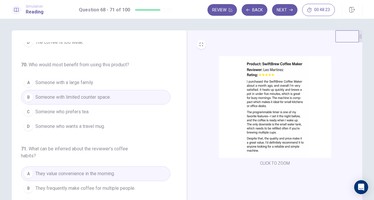
click at [287, 12] on button "Next" at bounding box center [284, 10] width 25 height 12
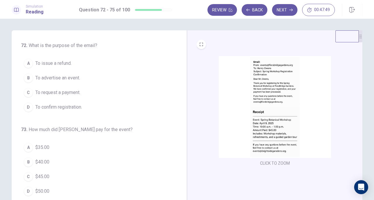
click at [77, 107] on span "To confirm registration." at bounding box center [58, 107] width 47 height 7
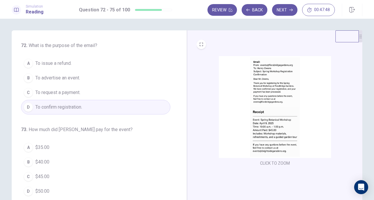
scroll to position [29, 0]
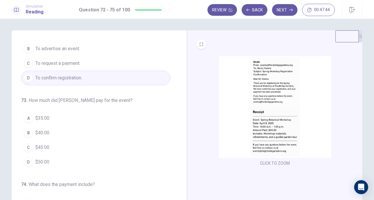
click at [51, 146] on button "C $45.00" at bounding box center [95, 147] width 149 height 15
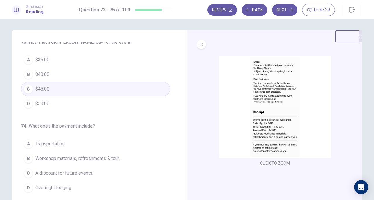
scroll to position [117, 0]
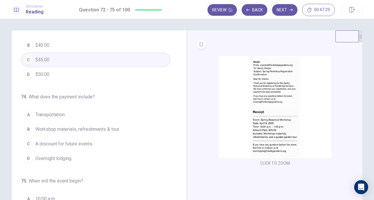
click at [106, 131] on span "Workshop materials, refreshments & tour." at bounding box center [77, 129] width 84 height 7
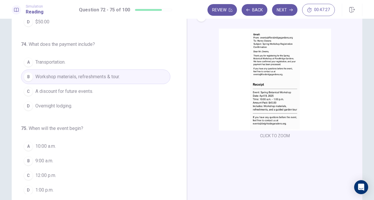
scroll to position [29, 0]
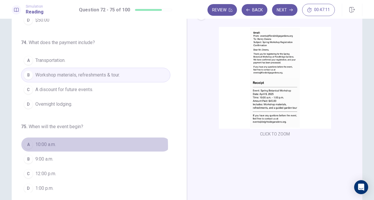
click at [68, 144] on button "A 10:00 a.m." at bounding box center [95, 144] width 149 height 15
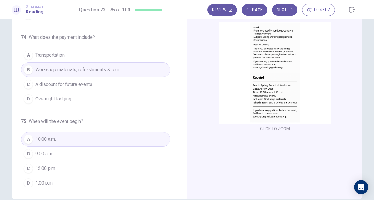
scroll to position [0, 0]
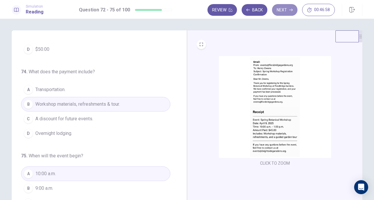
click at [286, 13] on button "Next" at bounding box center [284, 10] width 25 height 12
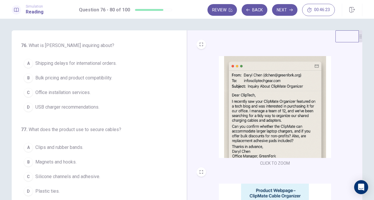
click at [92, 77] on span "Bulk pricing and product compatibility." at bounding box center [73, 78] width 77 height 7
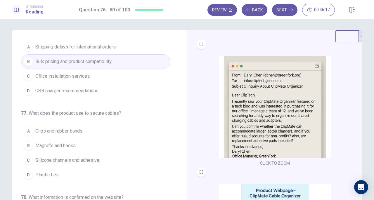
scroll to position [29, 0]
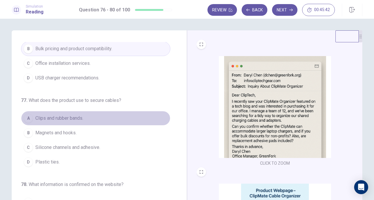
click at [127, 121] on button "A Clips and rubber bands." at bounding box center [95, 118] width 149 height 15
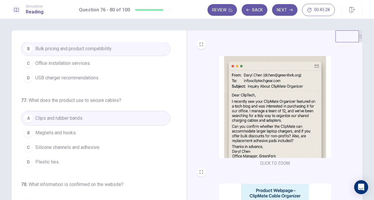
click at [93, 149] on span "Silicone channels and adhesive." at bounding box center [67, 147] width 65 height 7
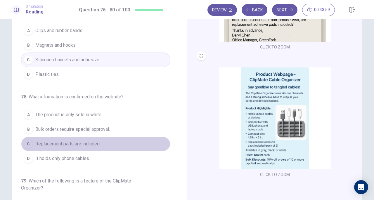
click at [97, 143] on span "Replacement pads are included." at bounding box center [67, 144] width 65 height 7
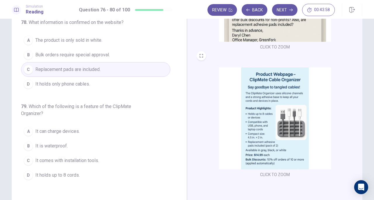
scroll to position [175, 0]
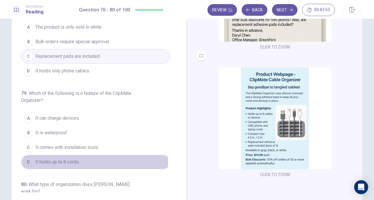
click at [76, 160] on span "It holds up to 8 cords." at bounding box center [57, 162] width 44 height 7
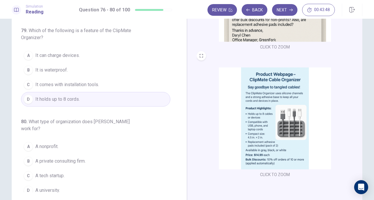
scroll to position [239, 0]
click at [67, 144] on button "A A nonprofit." at bounding box center [95, 145] width 149 height 15
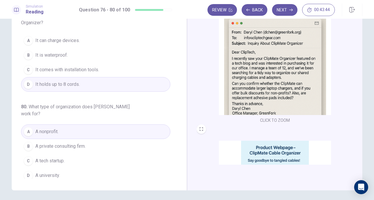
scroll to position [0, 0]
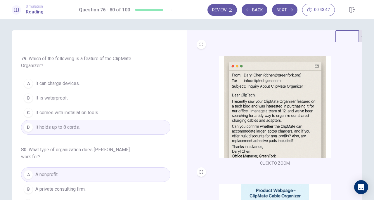
click at [284, 14] on button "Next" at bounding box center [284, 10] width 25 height 12
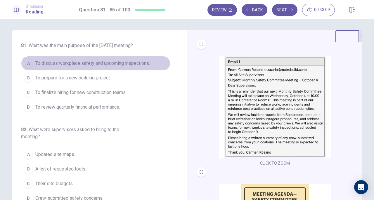
click at [117, 67] on span "To discuss workplace safety and upcoming inspections." at bounding box center [92, 63] width 115 height 7
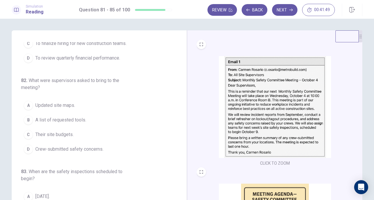
scroll to position [58, 0]
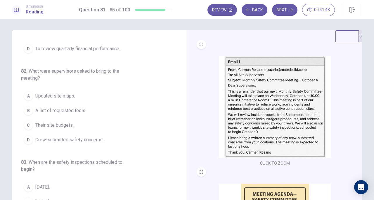
click at [106, 144] on button "D Crew-submitted safety concerns." at bounding box center [95, 140] width 149 height 15
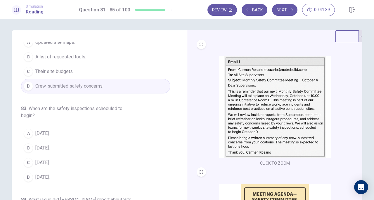
scroll to position [146, 0]
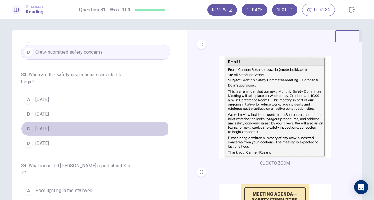
click at [49, 132] on span "[DATE]." at bounding box center [42, 128] width 14 height 7
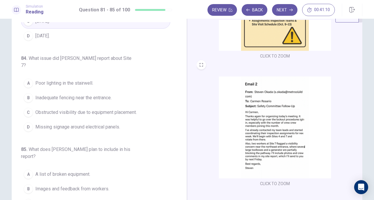
scroll to position [29, 0]
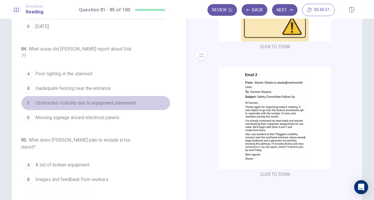
click at [122, 102] on span "Obstructed visibility due to equipment placement." at bounding box center [85, 103] width 101 height 7
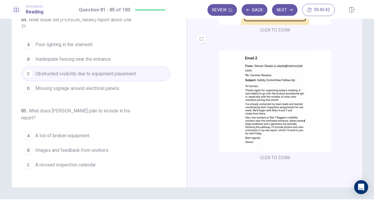
scroll to position [58, 0]
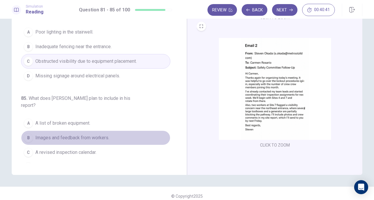
click at [105, 132] on button "B Images and feedback from workers." at bounding box center [95, 138] width 149 height 15
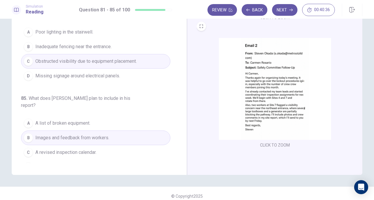
scroll to position [64, 0]
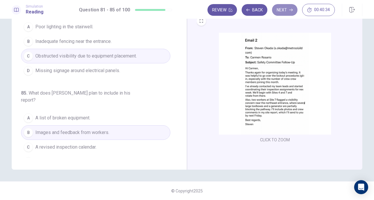
click at [286, 13] on button "Next" at bounding box center [284, 10] width 25 height 12
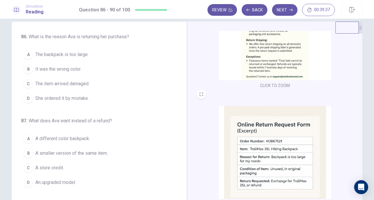
scroll to position [0, 0]
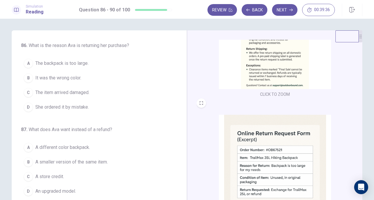
click at [83, 67] on button "A The backpack is too large." at bounding box center [95, 63] width 149 height 15
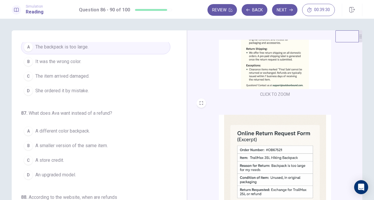
scroll to position [29, 0]
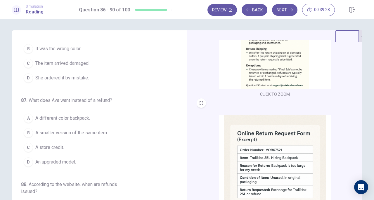
click at [78, 136] on button "B A smaller version of the same item." at bounding box center [95, 133] width 149 height 15
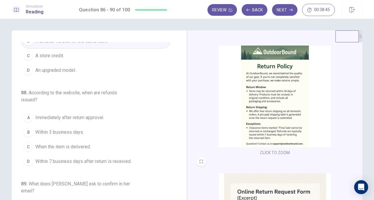
scroll to position [117, 0]
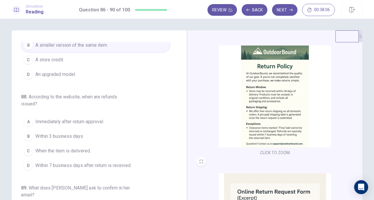
click at [87, 162] on span "Within 7 business days after return is received." at bounding box center [83, 165] width 96 height 7
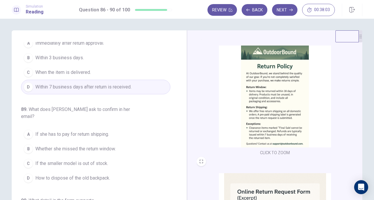
scroll to position [205, 0]
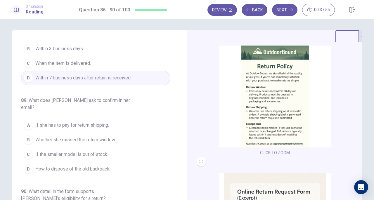
click at [116, 121] on button "A If she has to pay for return shipping." at bounding box center [95, 125] width 149 height 15
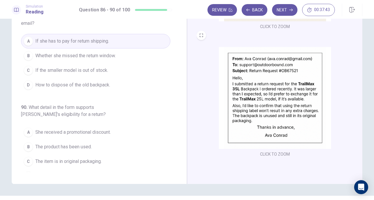
scroll to position [58, 0]
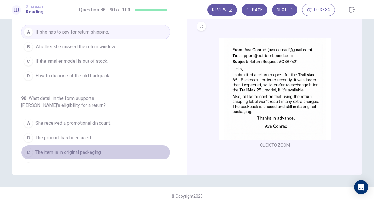
click at [108, 145] on button "C The item is in original packaging." at bounding box center [95, 152] width 149 height 15
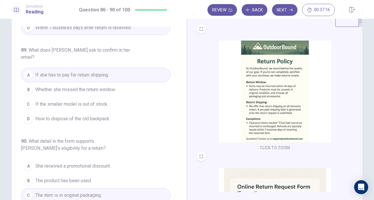
scroll to position [0, 0]
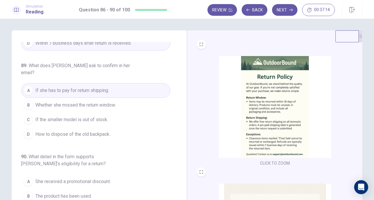
click at [281, 10] on button "Next" at bounding box center [284, 10] width 25 height 12
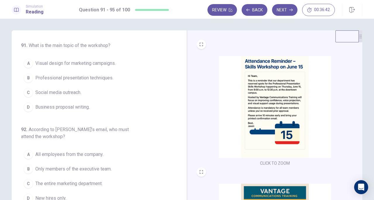
click at [86, 81] on span "Professional presentation techniques." at bounding box center [74, 78] width 78 height 7
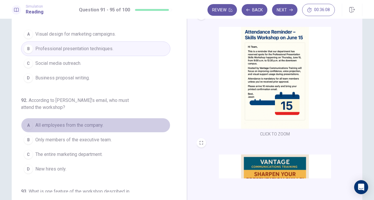
click at [101, 129] on button "A All employees from the company." at bounding box center [95, 125] width 149 height 15
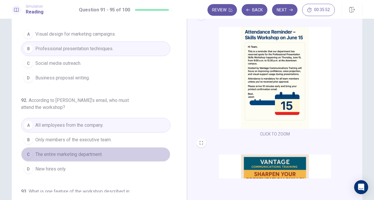
click at [123, 156] on button "C The entire marketing department." at bounding box center [95, 154] width 149 height 15
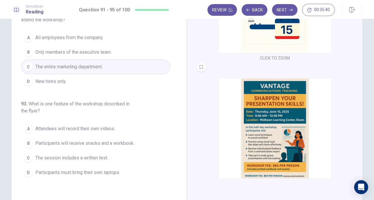
scroll to position [88, 0]
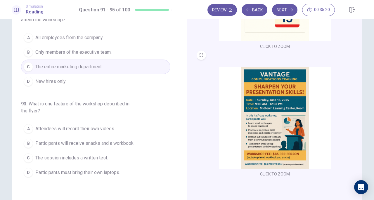
click at [132, 143] on span "Participants will receive snacks and a workbook." at bounding box center [84, 143] width 99 height 7
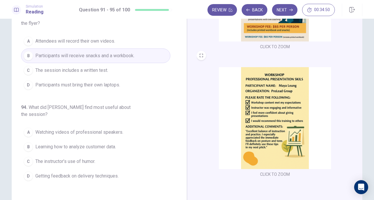
scroll to position [205, 0]
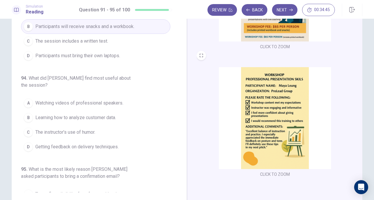
click at [97, 147] on span "Getting feedback on delivery techniques." at bounding box center [76, 146] width 83 height 7
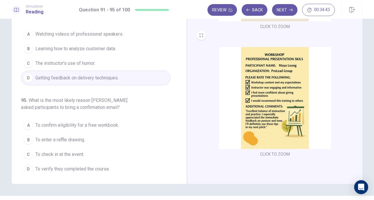
scroll to position [58, 0]
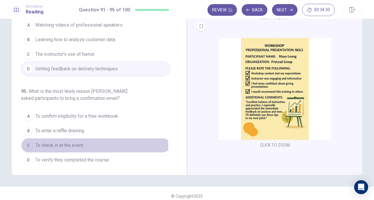
click at [90, 143] on button "C To check in at the event." at bounding box center [95, 145] width 149 height 15
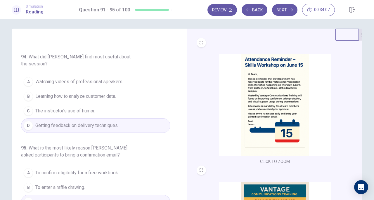
scroll to position [0, 0]
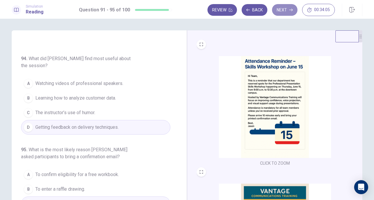
click at [285, 8] on button "Next" at bounding box center [284, 10] width 25 height 12
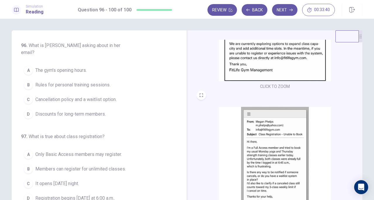
scroll to position [215, 0]
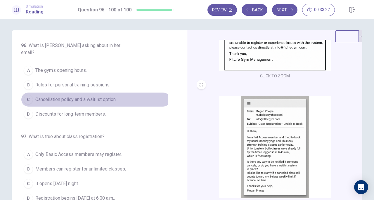
click at [92, 96] on span "Cancellation policy and a waitlist option." at bounding box center [75, 99] width 81 height 7
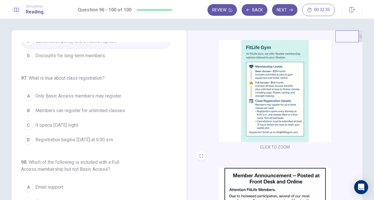
scroll to position [29, 0]
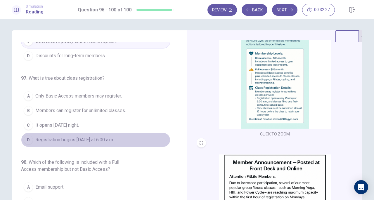
click at [115, 136] on span "Registration begins [DATE] at 6:00 a.m.." at bounding box center [74, 139] width 79 height 7
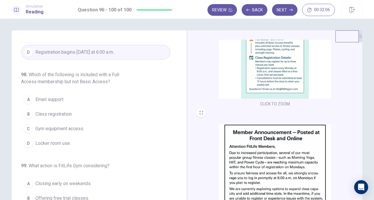
scroll to position [0, 0]
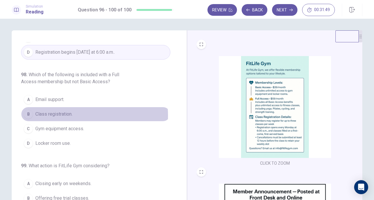
click at [66, 111] on span "Class registration." at bounding box center [53, 114] width 37 height 7
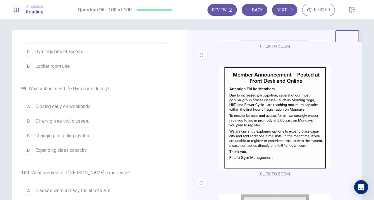
scroll to position [232, 0]
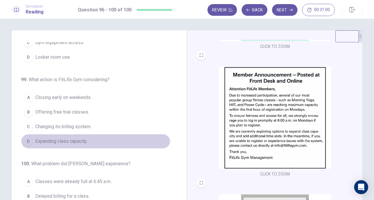
click at [98, 134] on button "D Expanding class capacity." at bounding box center [95, 141] width 149 height 15
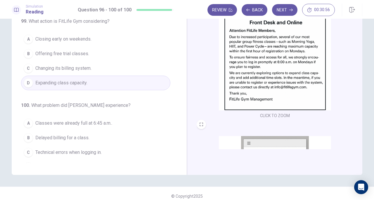
scroll to position [175, 0]
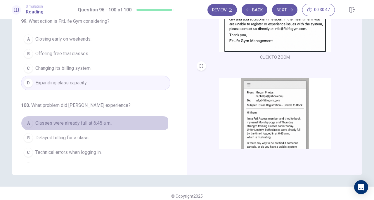
click at [92, 120] on span "Classes were already full at 6:45 a.m.." at bounding box center [73, 123] width 77 height 7
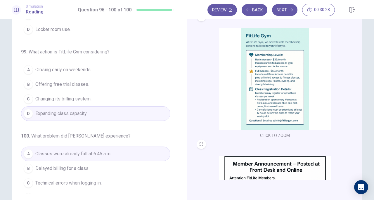
scroll to position [0, 0]
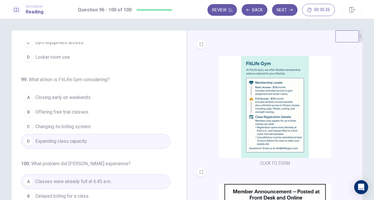
click at [283, 11] on button "Next" at bounding box center [284, 10] width 25 height 12
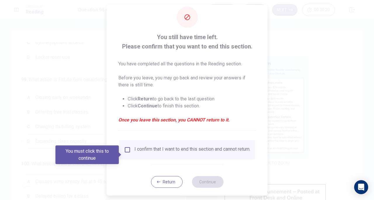
scroll to position [18, 0]
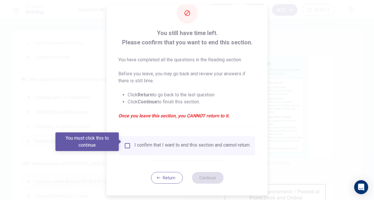
click at [168, 176] on button "Return" at bounding box center [167, 178] width 32 height 12
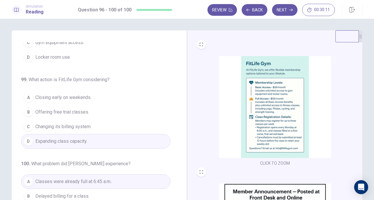
click at [222, 8] on button "Review" at bounding box center [222, 10] width 30 height 12
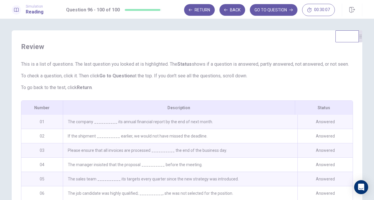
scroll to position [0, 0]
click at [176, 129] on div "The company __________ its annual financial report by the end of next month." at bounding box center [180, 122] width 235 height 14
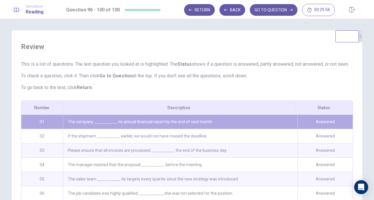
click at [176, 129] on div "The company __________ its annual financial report by the end of next month." at bounding box center [180, 122] width 235 height 14
click at [265, 12] on button "GO TO QUESTION" at bounding box center [274, 10] width 48 height 12
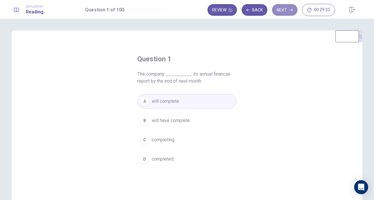
click at [283, 10] on button "Next" at bounding box center [284, 10] width 25 height 12
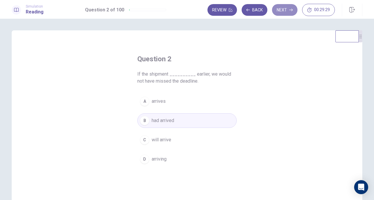
click at [275, 10] on button "Next" at bounding box center [284, 10] width 25 height 12
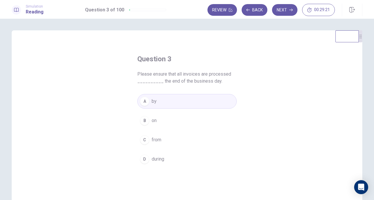
click at [289, 11] on button "Next" at bounding box center [284, 10] width 25 height 12
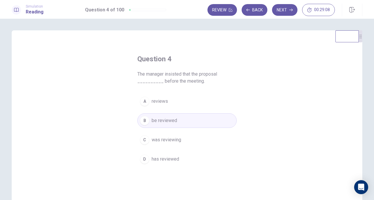
click at [283, 11] on button "Next" at bounding box center [284, 10] width 25 height 12
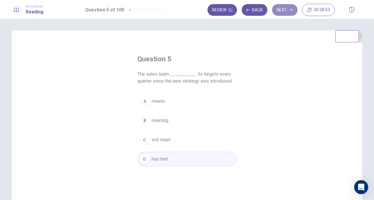
click at [289, 11] on button "Next" at bounding box center [284, 10] width 25 height 12
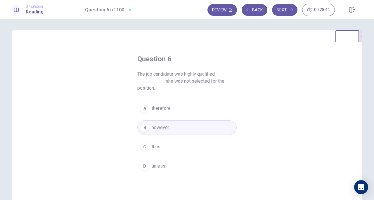
click at [281, 10] on button "Next" at bounding box center [284, 10] width 25 height 12
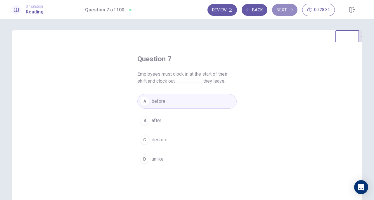
click at [286, 10] on button "Next" at bounding box center [284, 10] width 25 height 12
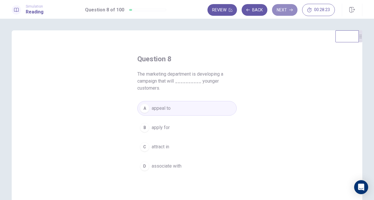
click at [284, 13] on button "Next" at bounding box center [284, 10] width 25 height 12
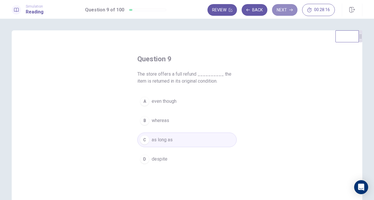
click at [283, 13] on button "Next" at bounding box center [284, 10] width 25 height 12
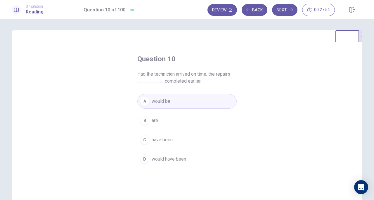
click at [172, 160] on span "would have been" at bounding box center [169, 159] width 34 height 7
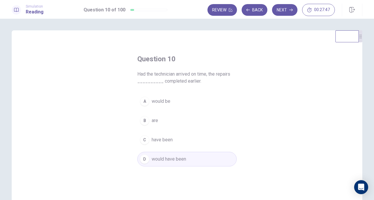
click at [276, 6] on button "Next" at bounding box center [284, 10] width 25 height 12
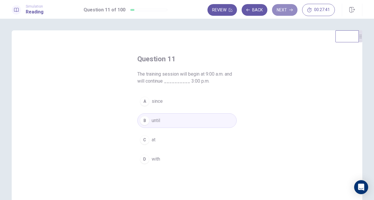
click at [288, 10] on button "Next" at bounding box center [284, 10] width 25 height 12
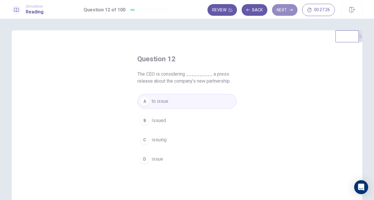
click at [286, 11] on button "Next" at bounding box center [284, 10] width 25 height 12
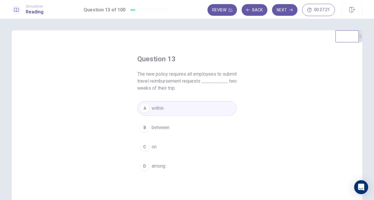
click at [281, 13] on button "Next" at bounding box center [284, 10] width 25 height 12
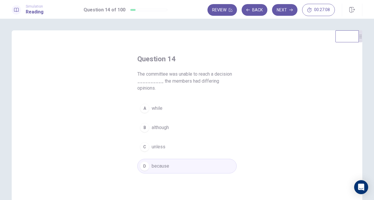
click at [278, 14] on button "Next" at bounding box center [284, 10] width 25 height 12
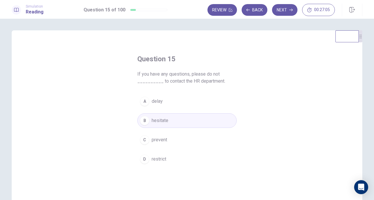
click at [287, 11] on button "Next" at bounding box center [284, 10] width 25 height 12
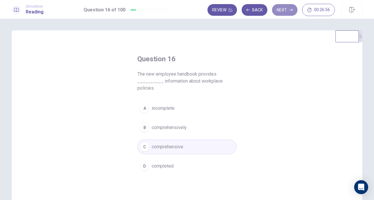
click at [289, 9] on button "Next" at bounding box center [284, 10] width 25 height 12
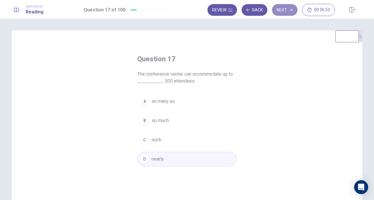
click at [277, 9] on button "Next" at bounding box center [284, 10] width 25 height 12
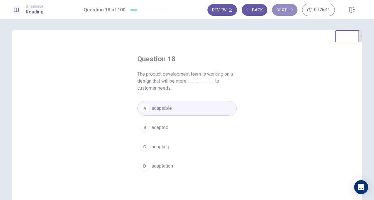
click at [286, 7] on button "Next" at bounding box center [284, 10] width 25 height 12
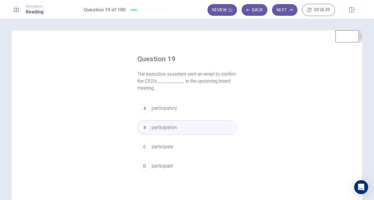
click at [284, 6] on button "Next" at bounding box center [284, 10] width 25 height 12
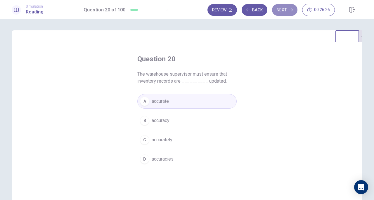
click at [281, 12] on button "Next" at bounding box center [284, 10] width 25 height 12
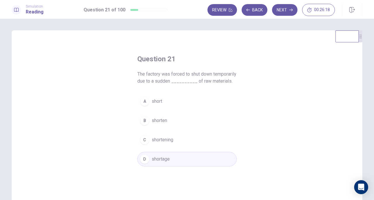
click at [284, 10] on button "Next" at bounding box center [284, 10] width 25 height 12
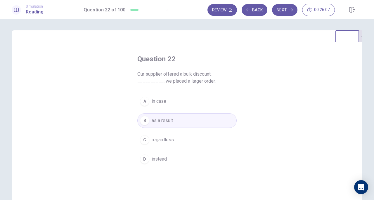
click at [285, 12] on button "Next" at bounding box center [284, 10] width 25 height 12
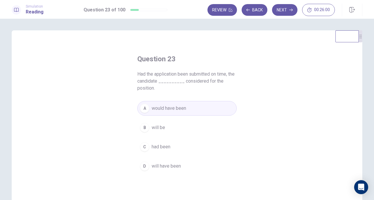
click at [278, 12] on button "Next" at bounding box center [284, 10] width 25 height 12
click at [283, 12] on button "Next" at bounding box center [284, 10] width 25 height 12
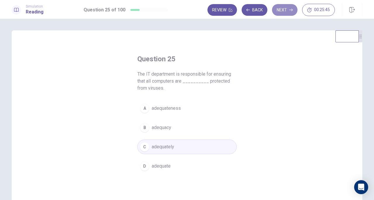
click at [284, 14] on button "Next" at bounding box center [284, 10] width 25 height 12
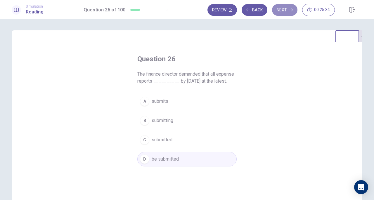
click at [282, 14] on button "Next" at bounding box center [284, 10] width 25 height 12
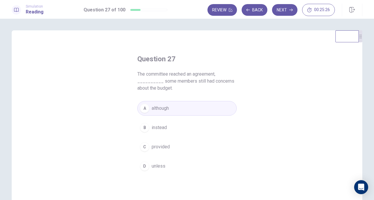
click at [284, 6] on button "Next" at bounding box center [284, 10] width 25 height 12
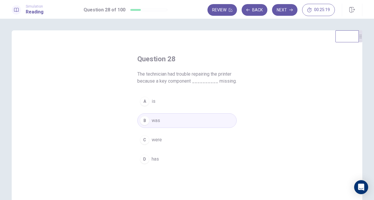
click at [286, 8] on button "Next" at bounding box center [284, 10] width 25 height 12
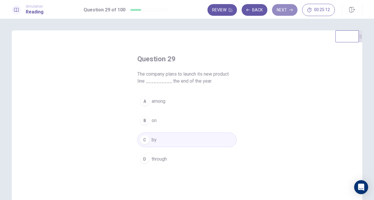
click at [285, 14] on button "Next" at bounding box center [284, 10] width 25 height 12
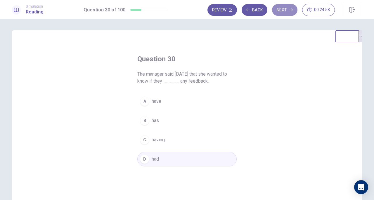
click at [277, 13] on button "Next" at bounding box center [284, 10] width 25 height 12
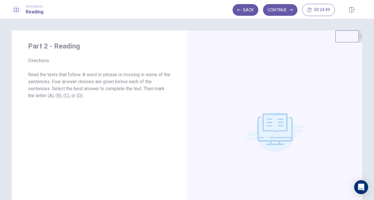
click at [282, 12] on button "Continue" at bounding box center [280, 10] width 34 height 12
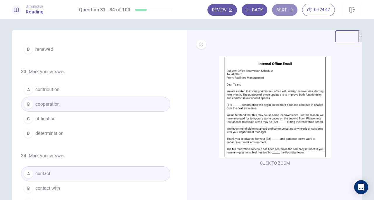
click at [283, 8] on button "Next" at bounding box center [284, 10] width 25 height 12
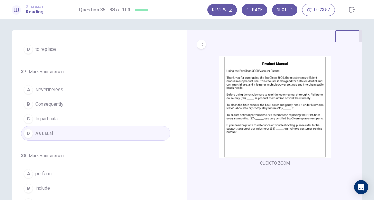
scroll to position [58, 0]
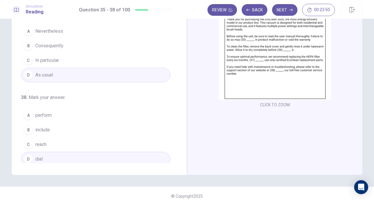
click at [279, 11] on button "Next" at bounding box center [284, 10] width 25 height 12
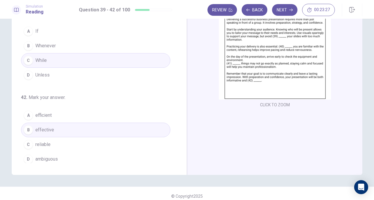
click at [276, 12] on button "Next" at bounding box center [284, 10] width 25 height 12
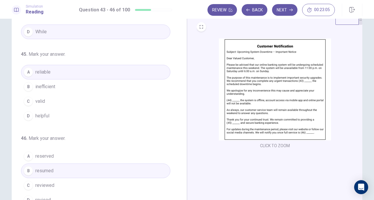
scroll to position [29, 0]
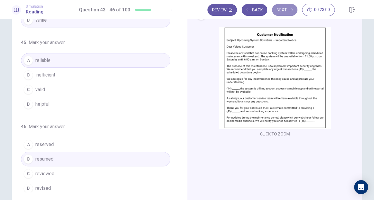
click at [282, 9] on button "Next" at bounding box center [284, 10] width 25 height 12
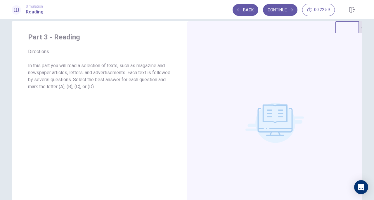
scroll to position [0, 0]
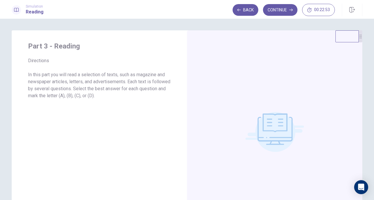
click at [282, 11] on button "Continue" at bounding box center [280, 10] width 34 height 12
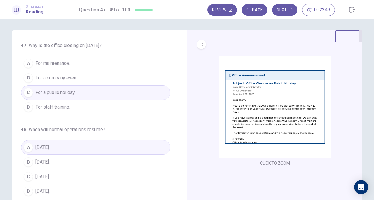
click at [217, 12] on button "Review" at bounding box center [222, 10] width 30 height 12
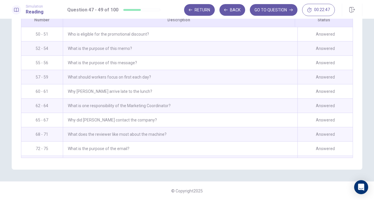
scroll to position [569, 0]
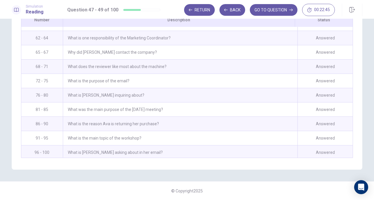
click at [152, 150] on div "What is [PERSON_NAME] asking about in her email?" at bounding box center [180, 153] width 235 height 14
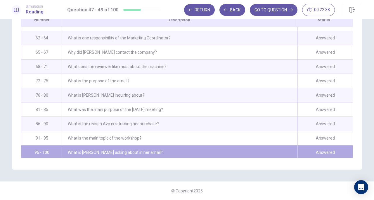
click at [274, 11] on button "GO TO QUESTION" at bounding box center [274, 10] width 48 height 12
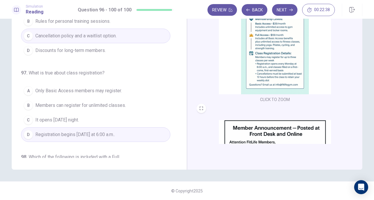
scroll to position [64, 0]
click at [216, 12] on button "Review" at bounding box center [222, 10] width 30 height 12
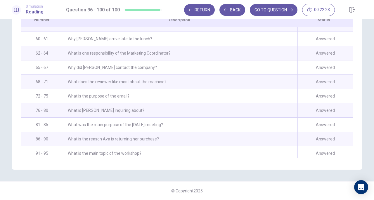
scroll to position [569, 0]
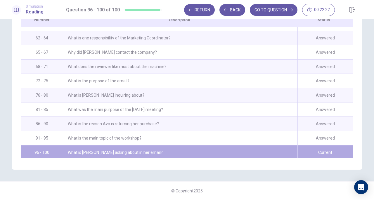
click at [264, 8] on button "GO TO QUESTION" at bounding box center [274, 10] width 48 height 12
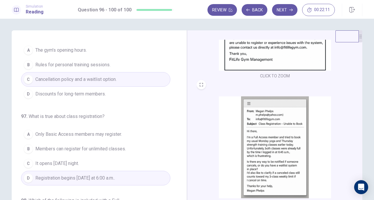
scroll to position [29, 0]
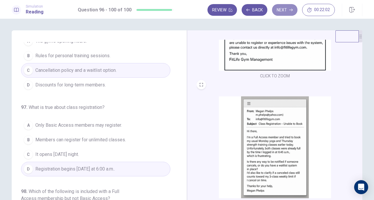
click at [279, 9] on button "Next" at bounding box center [284, 10] width 25 height 12
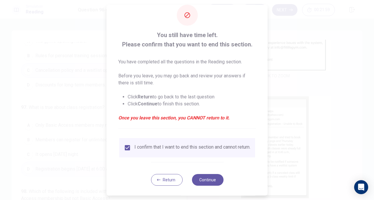
scroll to position [18, 0]
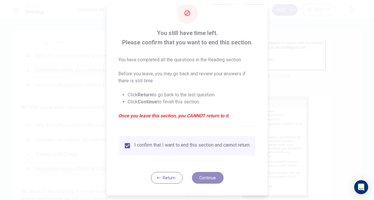
click at [205, 176] on button "Continue" at bounding box center [208, 178] width 32 height 12
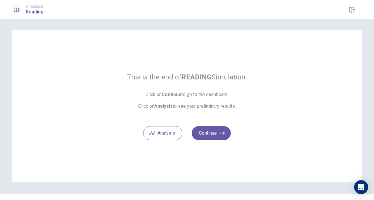
click at [211, 131] on button "Continue" at bounding box center [211, 133] width 39 height 14
